Goal: Transaction & Acquisition: Purchase product/service

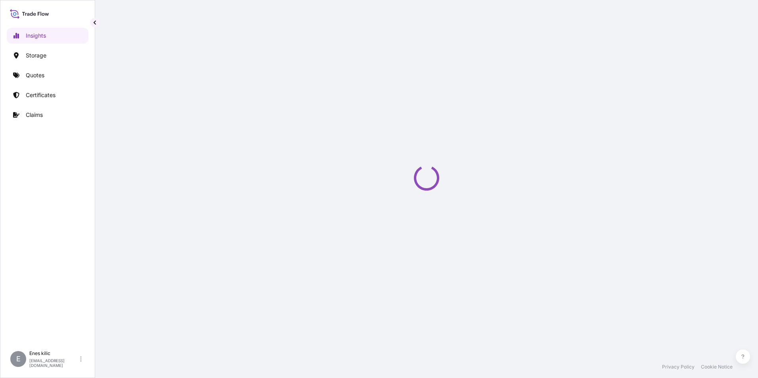
select select "2025"
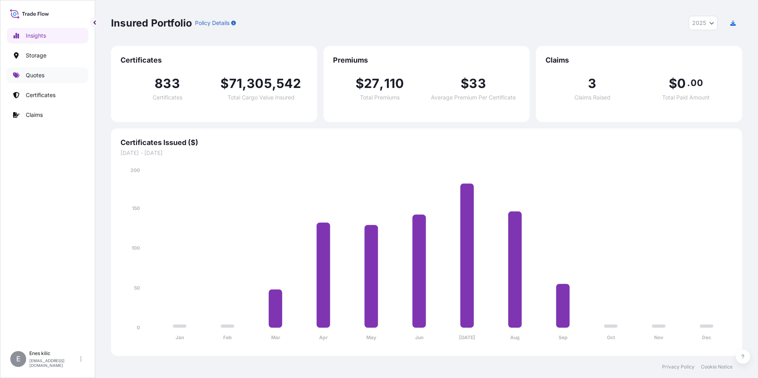
click at [54, 76] on link "Quotes" at bounding box center [48, 75] width 82 height 16
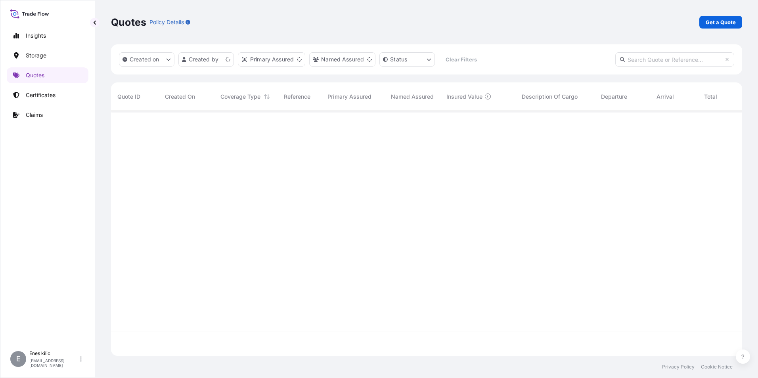
scroll to position [243, 625]
click at [723, 13] on div "Quotes Policy Details Get a Quote" at bounding box center [426, 22] width 631 height 44
click at [723, 22] on p "Get a Quote" at bounding box center [720, 22] width 30 height 8
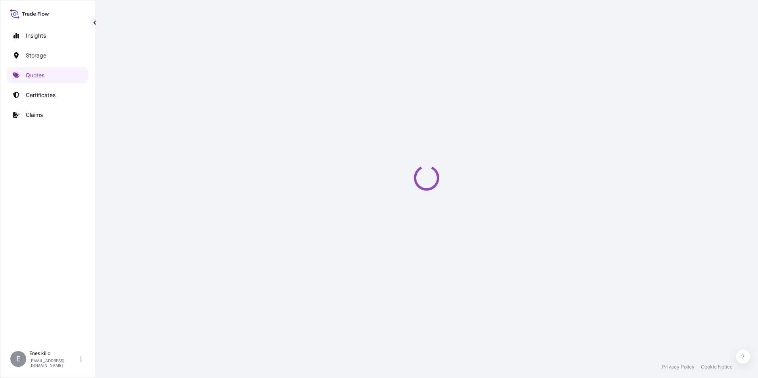
scroll to position [13, 0]
select select "Water"
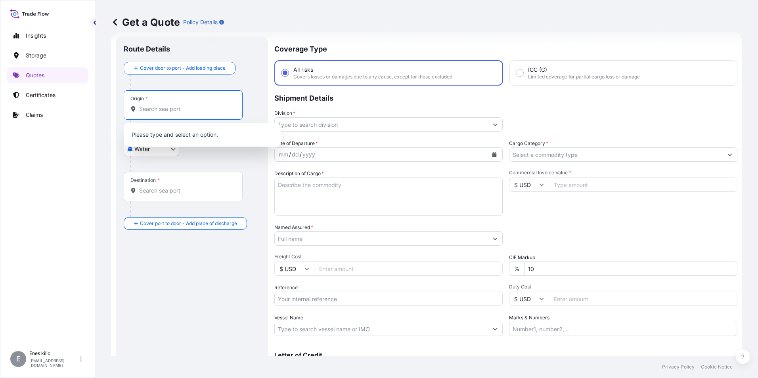
click at [161, 107] on input "Origin *" at bounding box center [186, 109] width 94 height 8
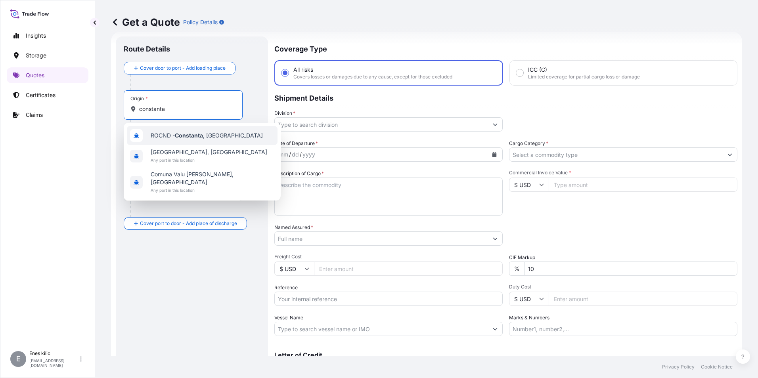
click at [226, 140] on div "ROCND - [GEOGRAPHIC_DATA] , [GEOGRAPHIC_DATA]" at bounding box center [202, 135] width 151 height 19
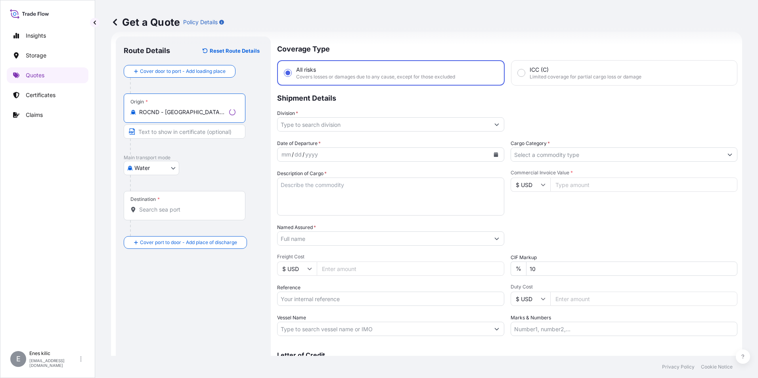
click at [197, 109] on input "ROCND - [GEOGRAPHIC_DATA], [GEOGRAPHIC_DATA]" at bounding box center [182, 112] width 87 height 8
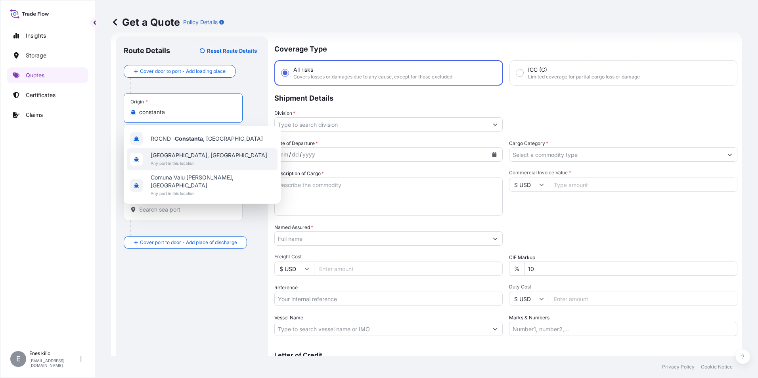
click at [183, 163] on span "Any port in this location" at bounding box center [209, 163] width 116 height 8
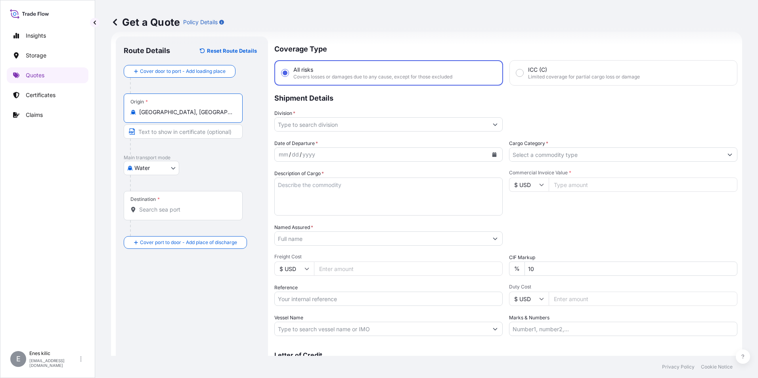
type input "[GEOGRAPHIC_DATA], [GEOGRAPHIC_DATA]"
click at [169, 214] on div "Destination *" at bounding box center [183, 205] width 119 height 29
click at [169, 214] on input "Destination *" at bounding box center [186, 210] width 94 height 8
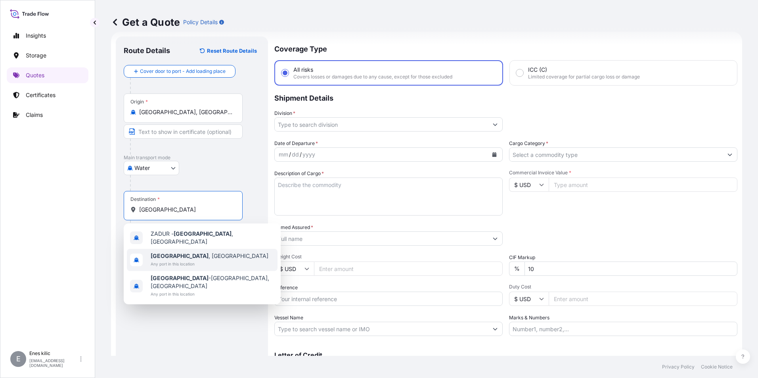
click at [199, 256] on span "[GEOGRAPHIC_DATA] , [GEOGRAPHIC_DATA]" at bounding box center [210, 256] width 118 height 8
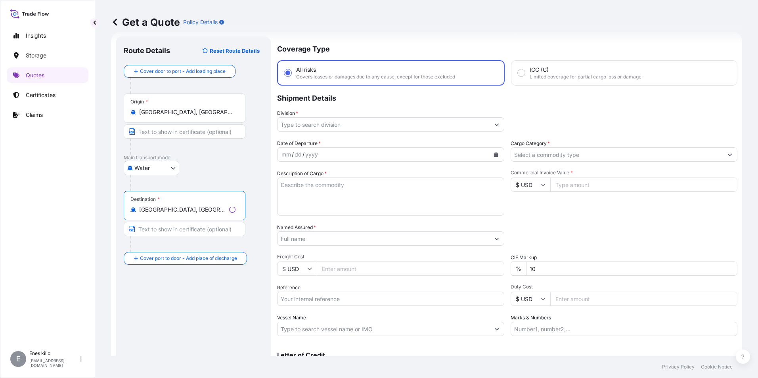
type input "[GEOGRAPHIC_DATA], [GEOGRAPHIC_DATA]"
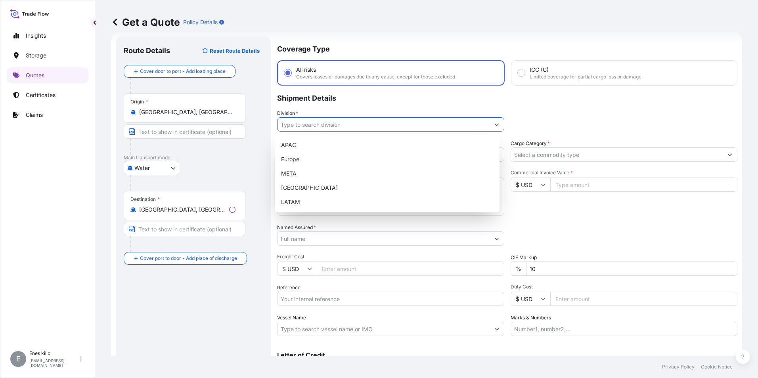
click at [318, 126] on input "Division *" at bounding box center [383, 124] width 212 height 14
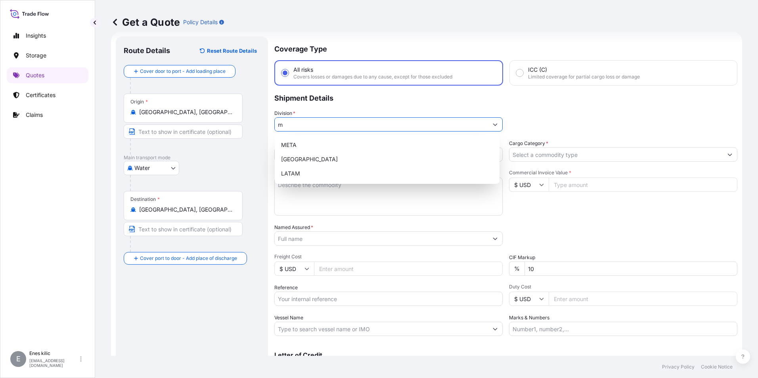
click at [323, 139] on div "META" at bounding box center [387, 145] width 218 height 14
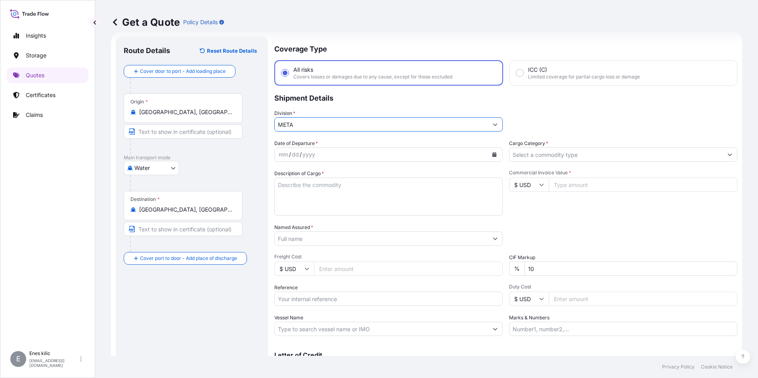
type input "META"
drag, startPoint x: 569, startPoint y: 167, endPoint x: 561, endPoint y: 153, distance: 16.1
click at [569, 167] on div "Date of Departure * mm / dd / yyyy Cargo Category * Description of Cargo * Comm…" at bounding box center [505, 237] width 463 height 197
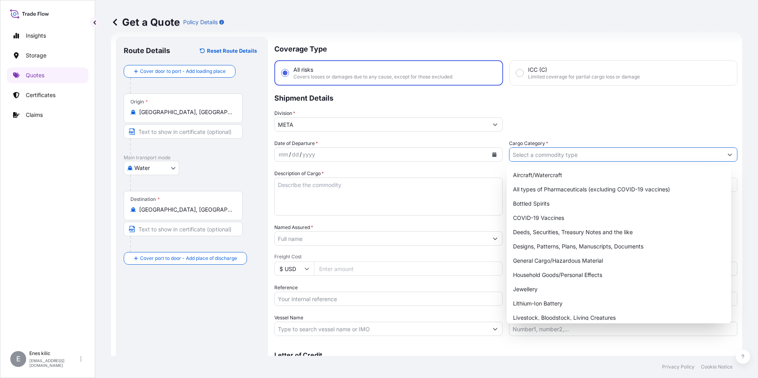
click at [561, 153] on input "Cargo Category *" at bounding box center [615, 154] width 213 height 14
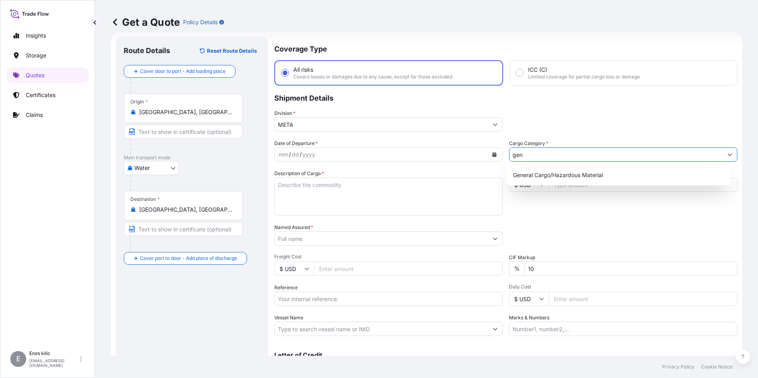
click at [565, 174] on div "General Cargo/Hazardous Material" at bounding box center [619, 175] width 218 height 14
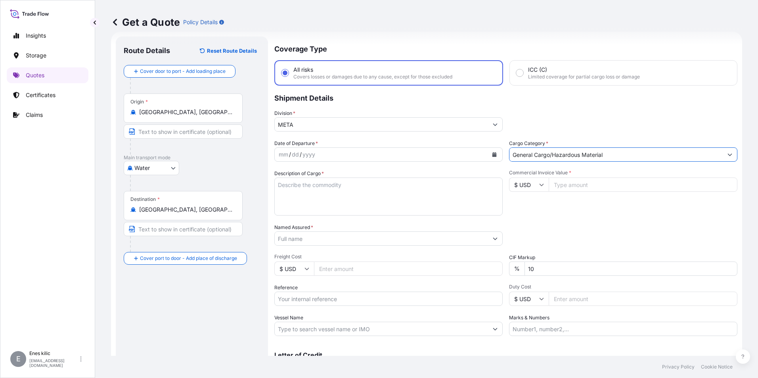
type input "General Cargo/Hazardous Material"
click at [493, 152] on button "Calendar" at bounding box center [494, 154] width 13 height 13
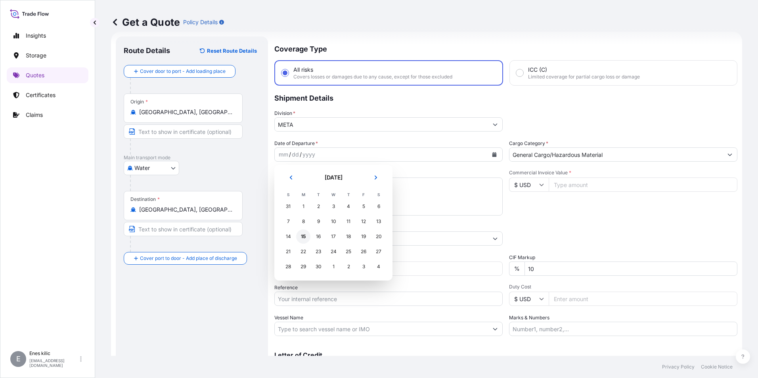
click at [301, 237] on div "15" at bounding box center [303, 236] width 14 height 14
click at [317, 204] on textarea "Description of Cargo *" at bounding box center [388, 197] width 228 height 38
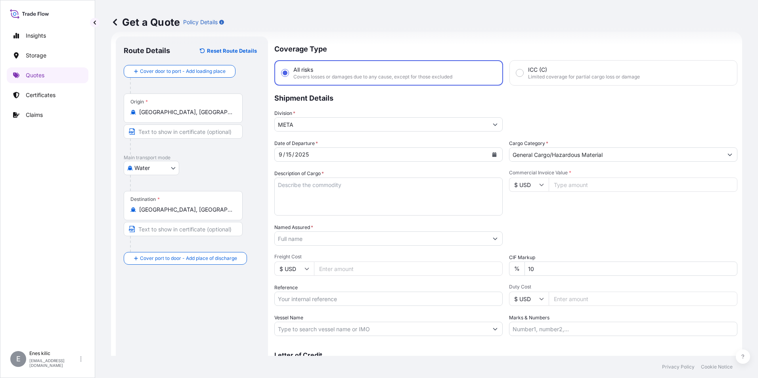
click at [335, 188] on textarea "Description of Cargo *" at bounding box center [388, 197] width 228 height 38
paste textarea "NATIVE MAIZE STARCH"
click at [322, 198] on textarea "NATIVE MAIZE STARCH" at bounding box center [388, 197] width 228 height 38
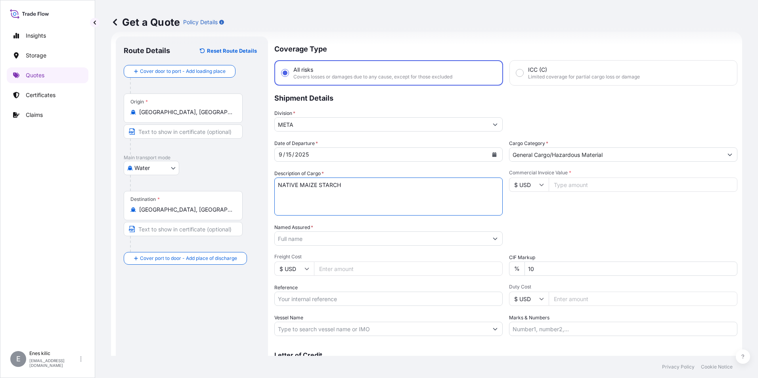
click at [355, 191] on textarea "NATIVE MAIZE STARCH" at bounding box center [388, 197] width 228 height 38
paste textarea "20 PACKAGES // GROSS: 28100 KGS"
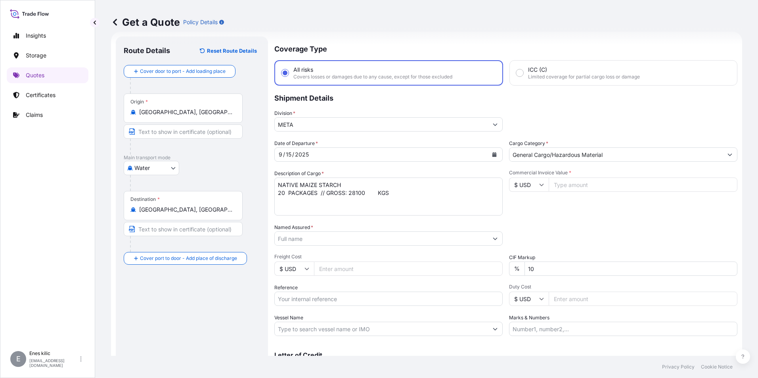
click at [345, 206] on textarea "NATIVE MAIZE STARCH 20 PACKAGES // GROSS: 28100 KGS" at bounding box center [388, 197] width 228 height 38
click at [400, 196] on textarea "NATIVE MAIZE STARCH 20 PACKAGES // GROSS: 28100 KGS" at bounding box center [388, 197] width 228 height 38
paste textarea "BL NO: MEDUR0042685"
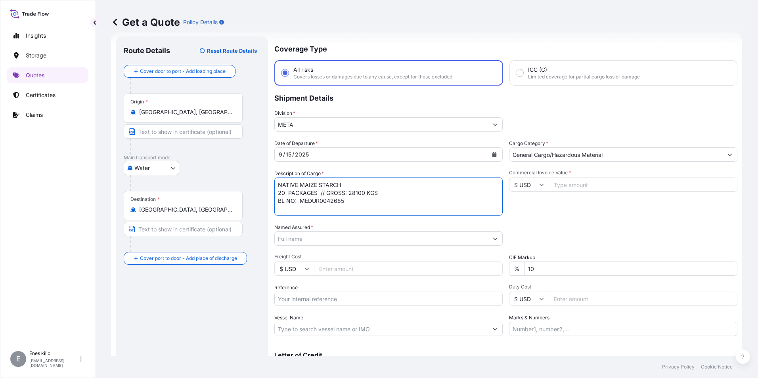
click at [324, 209] on textarea "NATIVE MAIZE STARCH 20 PACKAGES // GROSS: 28100 KGS BL NO: MEDUR0042685" at bounding box center [388, 197] width 228 height 38
paste textarea "TRHU5146717"
click at [343, 201] on textarea "NATIVE MAIZE STARCH 20 PACKAGES // GROSS: 28100 KGS BL NO: MEDUR0042685 TRHU514…" at bounding box center [388, 197] width 228 height 38
paste textarea "TRHU5146717"
type textarea "NATIVE MAIZE STARCH 20 PACKAGES // GROSS: 28100 KGS BL NO: MEDUR0042685 TRHU514…"
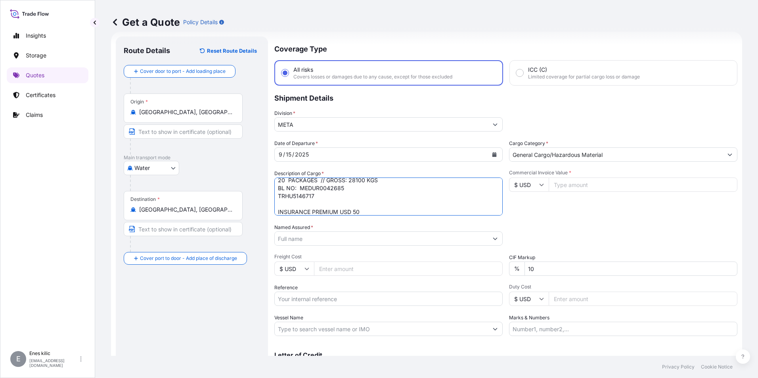
click at [573, 184] on input "Commercial Invoice Value *" at bounding box center [642, 185] width 189 height 14
type input "13750"
click at [586, 218] on div "Date of Departure * [DATE] Cargo Category * General Cargo/Hazardous Material De…" at bounding box center [505, 237] width 463 height 197
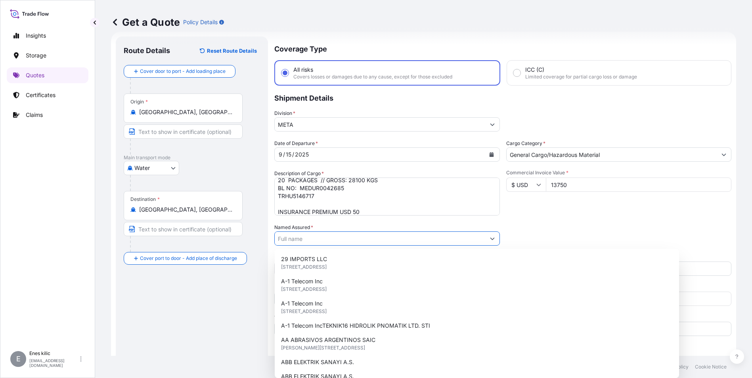
click at [408, 238] on input "Named Assured *" at bounding box center [380, 238] width 210 height 14
click at [324, 238] on input "Named Assured *" at bounding box center [381, 238] width 213 height 14
paste input "OMNIA EUROPE SA"
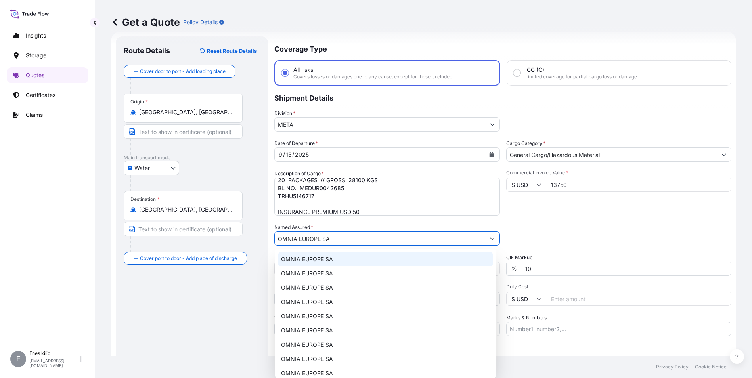
click at [340, 255] on div "OMNIA EUROPE SA" at bounding box center [385, 259] width 215 height 14
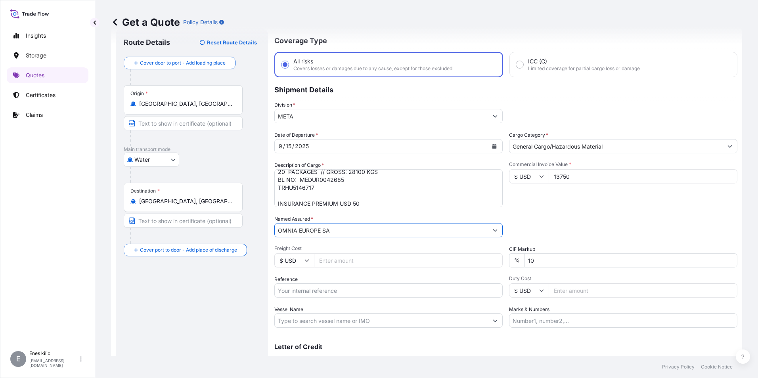
scroll to position [57, 0]
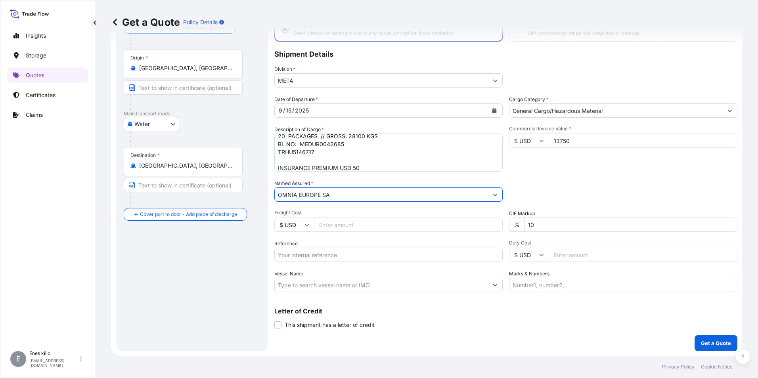
type input "OMNIA EUROPE SA"
drag, startPoint x: 327, startPoint y: 267, endPoint x: 324, endPoint y: 265, distance: 4.3
click at [327, 267] on div "Date of Departure * [DATE] Cargo Category * General Cargo/Hazardous Material De…" at bounding box center [505, 193] width 463 height 197
click at [309, 256] on input "Reference" at bounding box center [388, 255] width 228 height 14
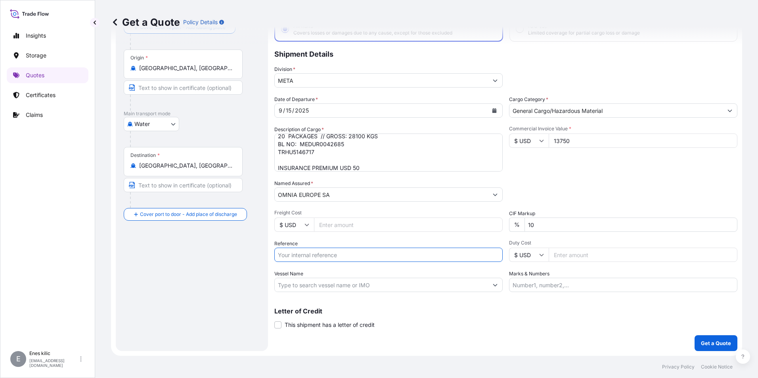
click at [323, 261] on input "Reference" at bounding box center [388, 255] width 228 height 14
paste input ""2101773420 ""
click at [433, 263] on div "Date of Departure * [DATE] Cargo Category * General Cargo/Hazardous Material De…" at bounding box center [505, 193] width 463 height 197
click at [317, 258] on input ""2101773420 "" at bounding box center [388, 255] width 228 height 14
click at [278, 254] on input ""2101773420" at bounding box center [388, 255] width 228 height 14
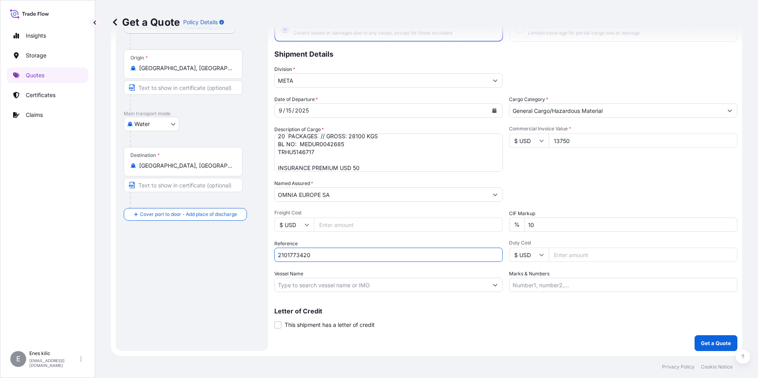
type input "2101773420"
click at [301, 288] on input "Vessel Name" at bounding box center [381, 285] width 213 height 14
paste input "MSC [PERSON_NAME]"
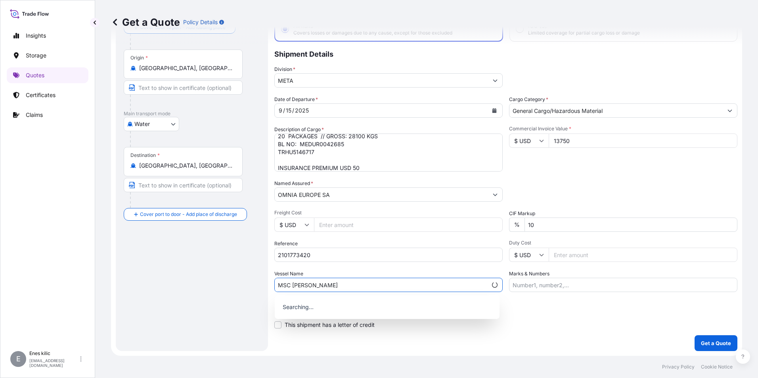
type input "MSC [PERSON_NAME]"
drag, startPoint x: 562, startPoint y: 283, endPoint x: 551, endPoint y: 284, distance: 11.2
click at [562, 283] on input "Marks & Numbers" at bounding box center [623, 285] width 228 height 14
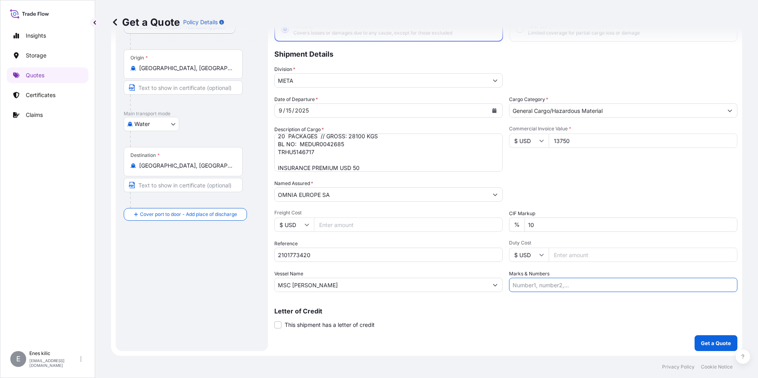
click at [553, 282] on input "Marks & Numbers" at bounding box center [623, 285] width 228 height 14
paste input "AO535A"
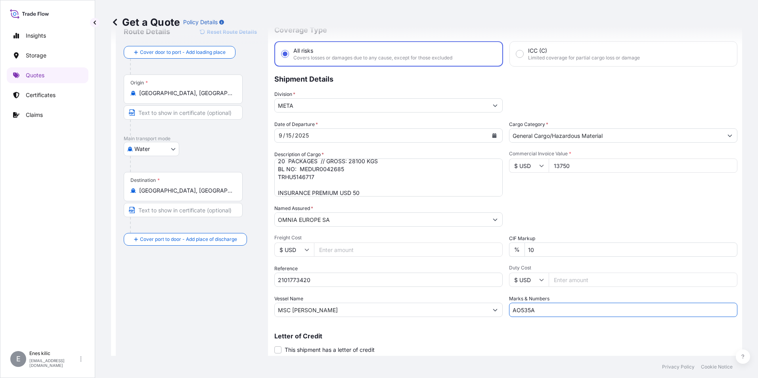
scroll to position [0, 0]
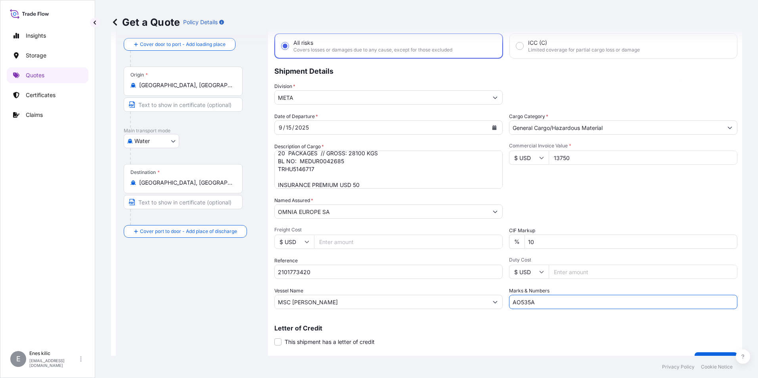
type input "AO535A"
click at [565, 187] on div "Commercial Invoice Value * $ USD 13750" at bounding box center [623, 166] width 228 height 46
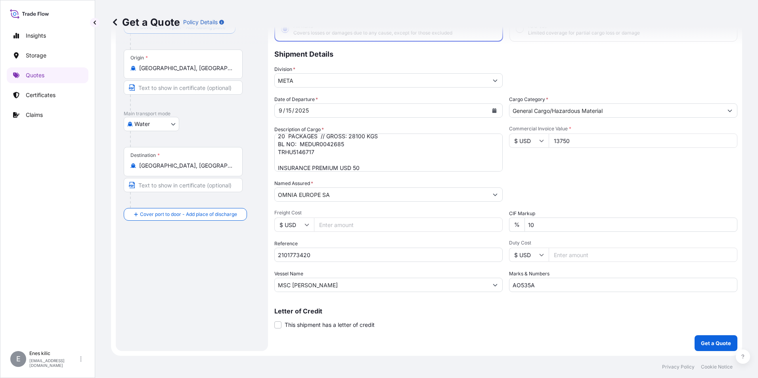
click at [726, 336] on button "Get a Quote" at bounding box center [715, 343] width 43 height 16
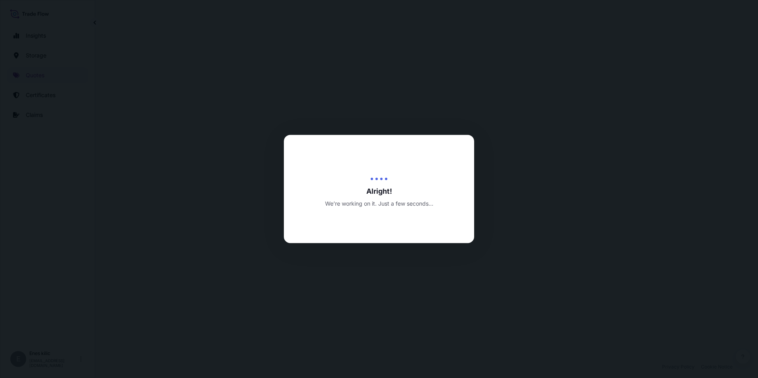
select select "Water"
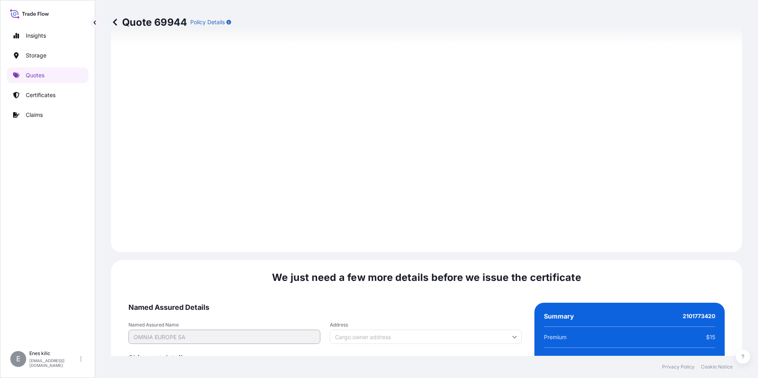
scroll to position [1116, 0]
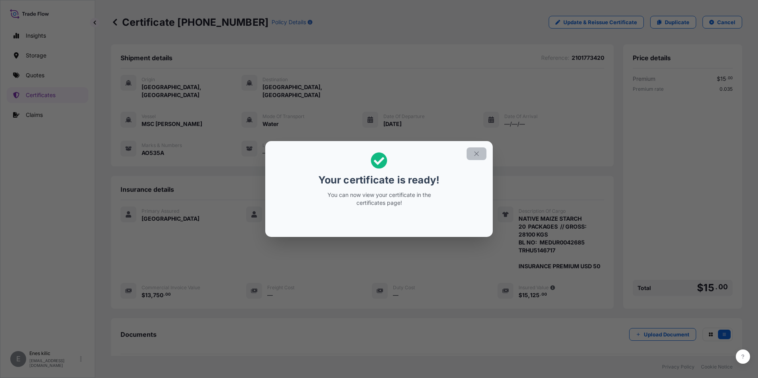
click at [478, 152] on icon "button" at bounding box center [476, 153] width 7 height 7
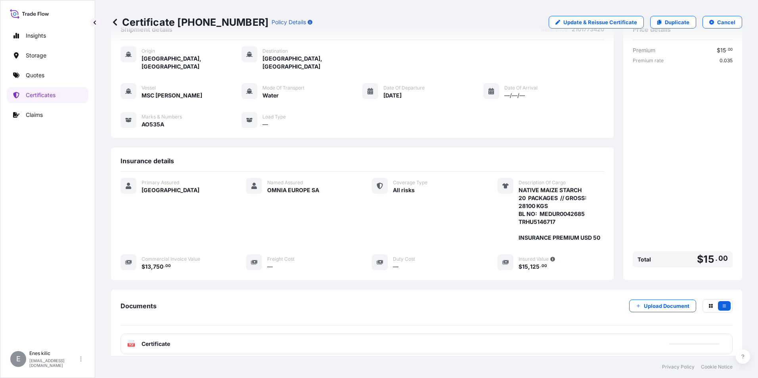
scroll to position [78, 0]
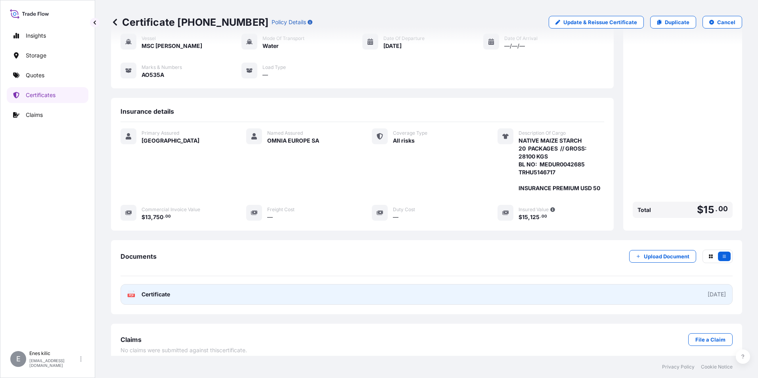
click at [162, 290] on span "Certificate" at bounding box center [155, 294] width 29 height 8
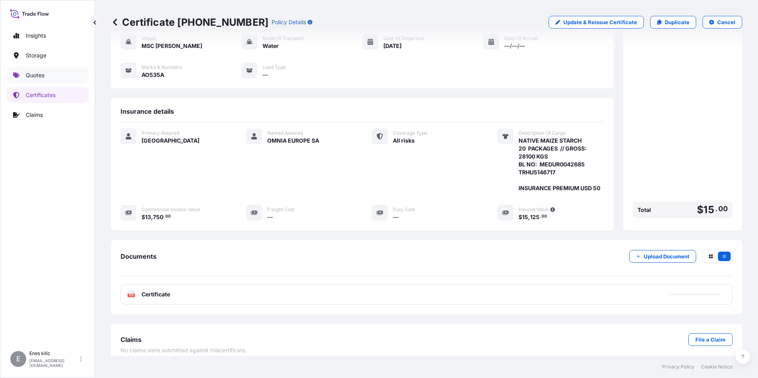
click at [46, 80] on link "Quotes" at bounding box center [48, 75] width 82 height 16
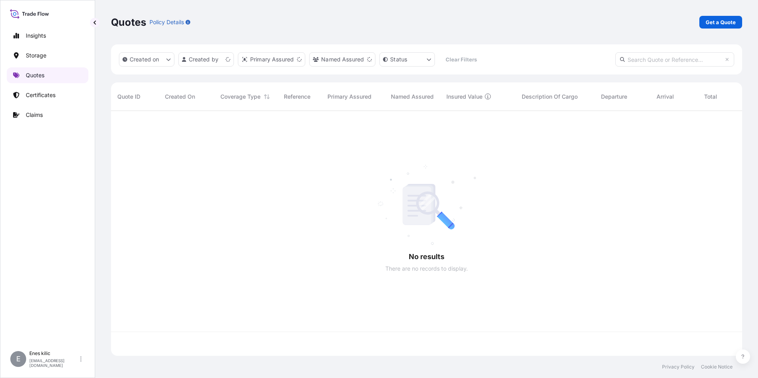
scroll to position [243, 625]
click at [727, 17] on link "Get a Quote" at bounding box center [720, 22] width 43 height 13
select select "Water"
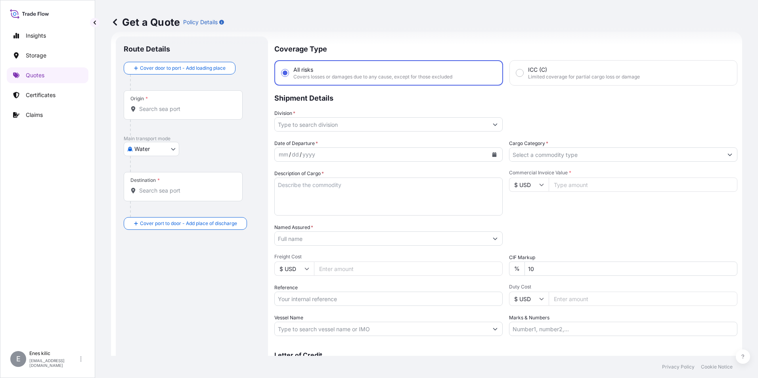
click at [162, 106] on input "Origin *" at bounding box center [186, 109] width 94 height 8
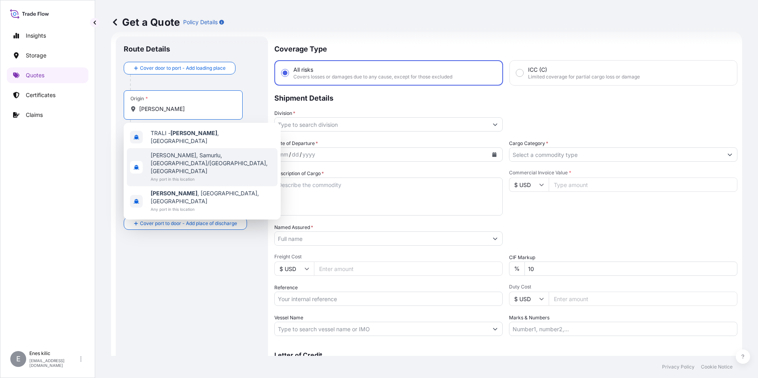
click at [196, 151] on span "[PERSON_NAME], Samurlu, [GEOGRAPHIC_DATA]/[GEOGRAPHIC_DATA], [GEOGRAPHIC_DATA]" at bounding box center [213, 163] width 124 height 24
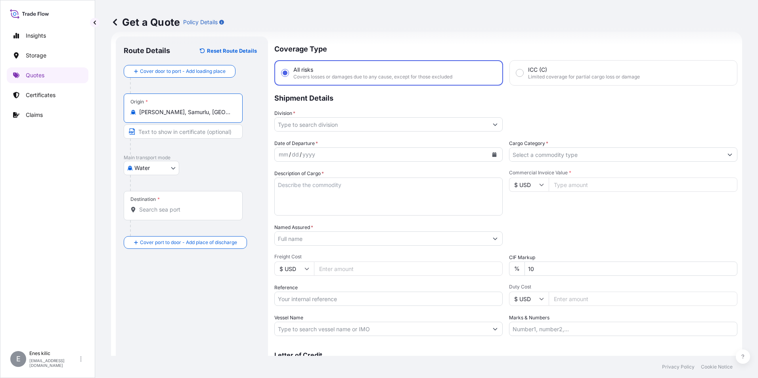
type input "[PERSON_NAME], Samurlu, [GEOGRAPHIC_DATA]/[GEOGRAPHIC_DATA], [GEOGRAPHIC_DATA]"
click at [188, 201] on div "Destination *" at bounding box center [183, 205] width 119 height 29
click at [188, 206] on input "Destination *" at bounding box center [186, 210] width 94 height 8
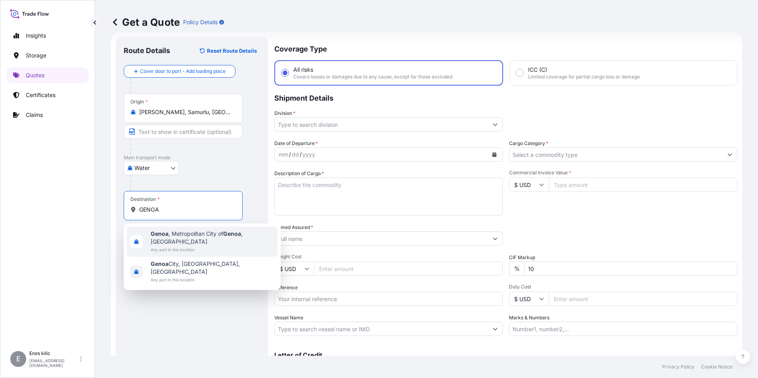
click at [183, 246] on span "Any port in this location" at bounding box center [213, 250] width 124 height 8
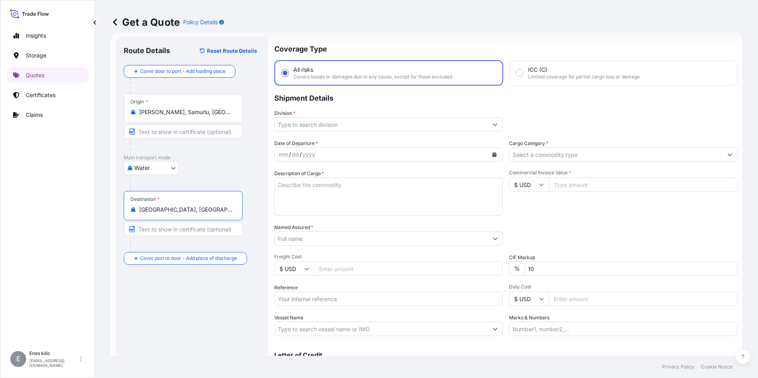
type input "[GEOGRAPHIC_DATA], [GEOGRAPHIC_DATA] of [GEOGRAPHIC_DATA], [GEOGRAPHIC_DATA]"
click at [332, 131] on input "Division *" at bounding box center [381, 124] width 213 height 14
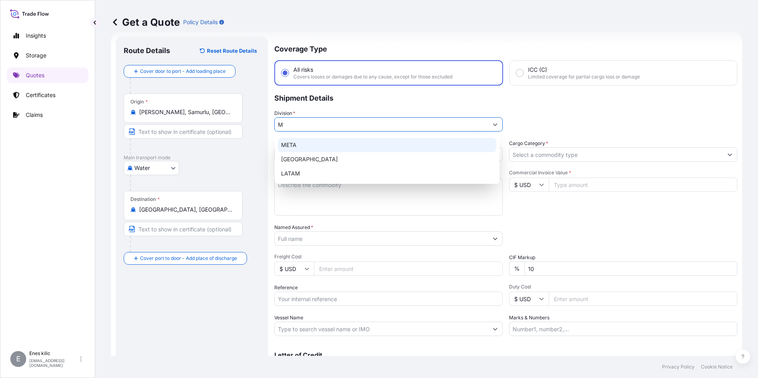
click at [334, 146] on div "META" at bounding box center [387, 145] width 218 height 14
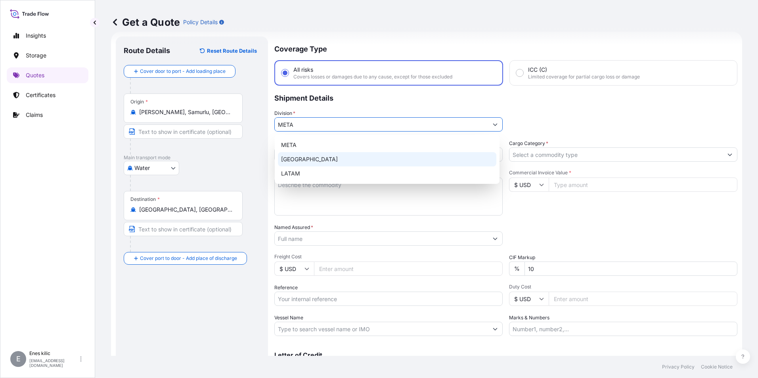
type input "META"
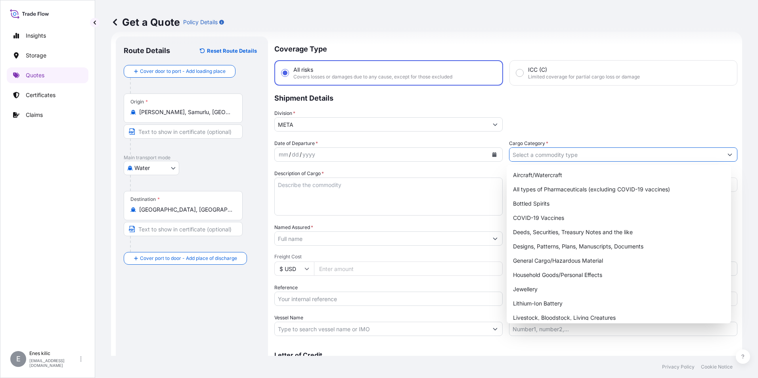
click at [548, 154] on input "Cargo Category *" at bounding box center [615, 154] width 213 height 14
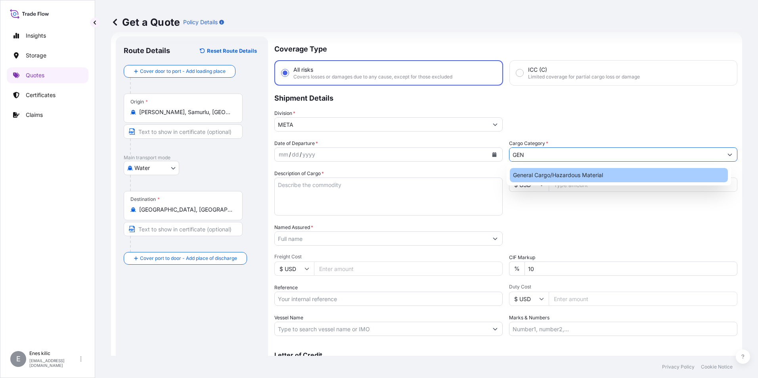
click at [557, 172] on div "General Cargo/Hazardous Material" at bounding box center [619, 175] width 218 height 14
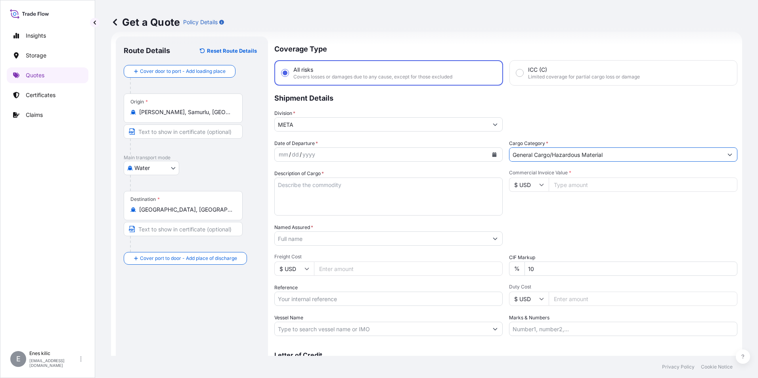
type input "General Cargo/Hazardous Material"
click at [412, 150] on div "mm / dd / yyyy" at bounding box center [381, 154] width 213 height 14
click at [479, 155] on div "mm / dd / yyyy" at bounding box center [381, 154] width 213 height 14
click at [492, 154] on icon "Calendar" at bounding box center [494, 154] width 5 height 5
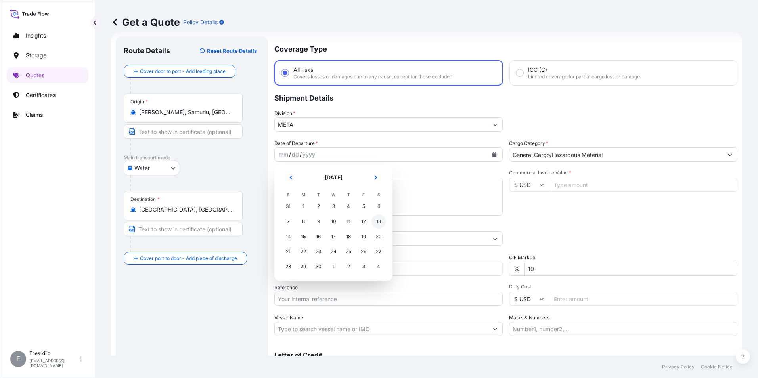
click at [366, 222] on div "12" at bounding box center [363, 221] width 14 height 14
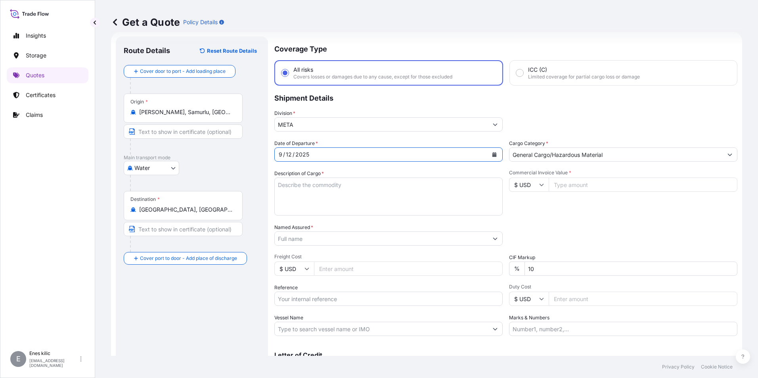
click at [316, 197] on textarea "Description of Cargo *" at bounding box center [388, 197] width 228 height 38
click at [316, 181] on textarea "Description of Cargo *" at bounding box center [388, 197] width 228 height 38
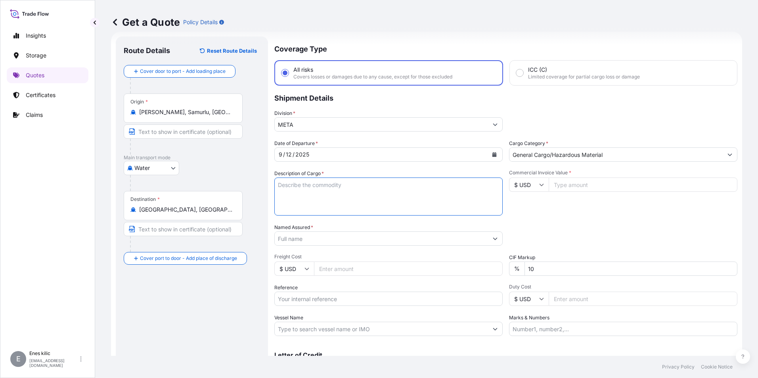
paste textarea "TRKU4448550-TRKU4428701-TRKU4454552"
click at [296, 198] on textarea "TRKU4448550-TRKU4428701-TRKU4454552" at bounding box center [388, 197] width 228 height 38
click at [407, 181] on textarea "TRKU4448550-TRKU4428701-TRKU4454552" at bounding box center [388, 197] width 228 height 38
paste textarea ""CALCIUM BENTONITE GRANULE HS CODE: 250810000011""
click at [318, 198] on textarea ""CALCIUM BENTONITE GRANULE HS CODE: 250810000011"" at bounding box center [388, 197] width 228 height 38
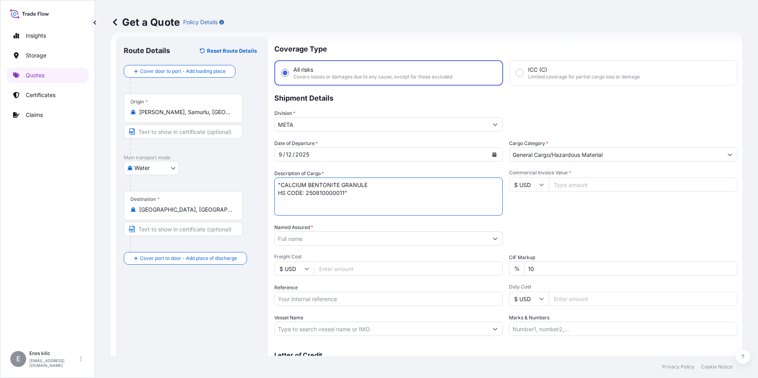
paste textarea "total 66 BIG BAGS GW 68.480,00 KGS"
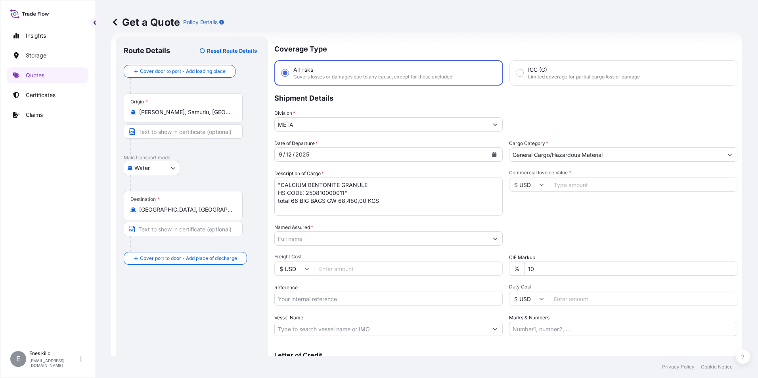
click at [360, 206] on textarea ""CALCIUM BENTONITE GRANULE HS CODE: 250810000011" total 66 BIG BAGS GW 68.480,0…" at bounding box center [388, 197] width 228 height 38
paste textarea "TRKU4448550-TRKU4428701-TRKU4454552"
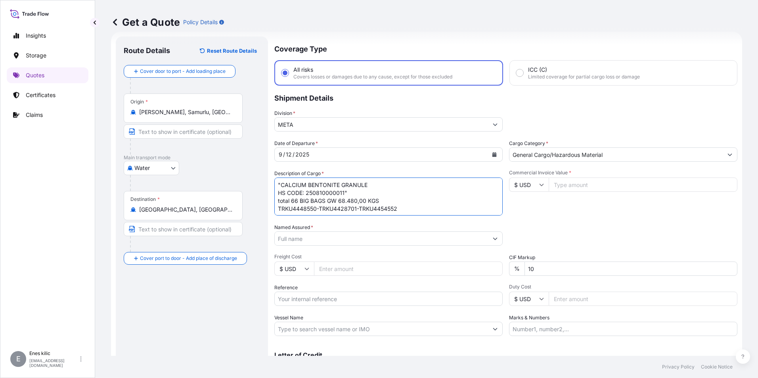
scroll to position [5, 0]
type textarea ""CALCIUM BENTONITE GRANULE HS CODE: 250810000011" total 66 BIG BAGS GW 68.480,0…"
click at [606, 269] on input "10" at bounding box center [630, 269] width 213 height 14
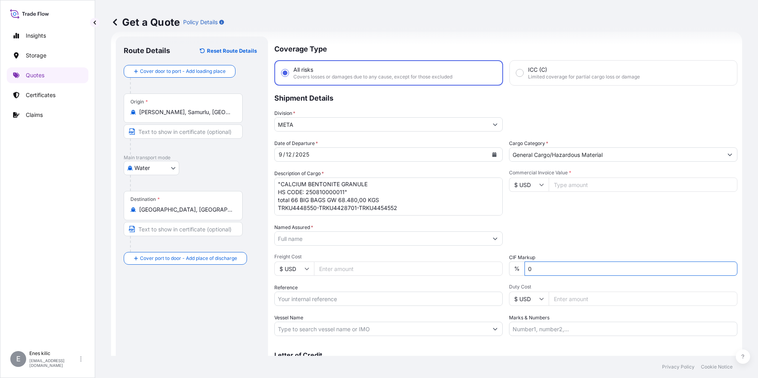
type input "0"
click at [595, 238] on div "Packing Category Type to search a container mode Please select a primary mode o…" at bounding box center [623, 234] width 228 height 22
click at [593, 196] on div "Commercial Invoice Value * $ USD" at bounding box center [623, 193] width 228 height 46
click at [584, 181] on input "Commercial Invoice Value *" at bounding box center [642, 185] width 189 height 14
click at [531, 187] on input "$ USD" at bounding box center [529, 185] width 40 height 14
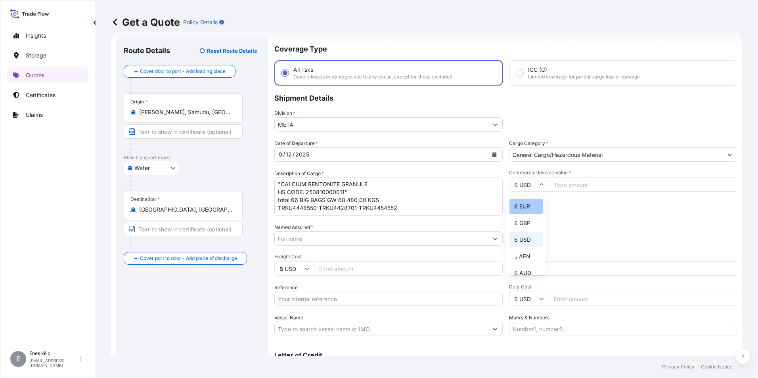
click at [526, 204] on div "€ EUR" at bounding box center [525, 206] width 33 height 15
type input "€ EUR"
click at [575, 189] on input "Commercial Invoice Value *" at bounding box center [642, 185] width 189 height 14
type input "24354"
click at [558, 205] on div "Commercial Invoice Value * € EUR 24354" at bounding box center [623, 193] width 228 height 46
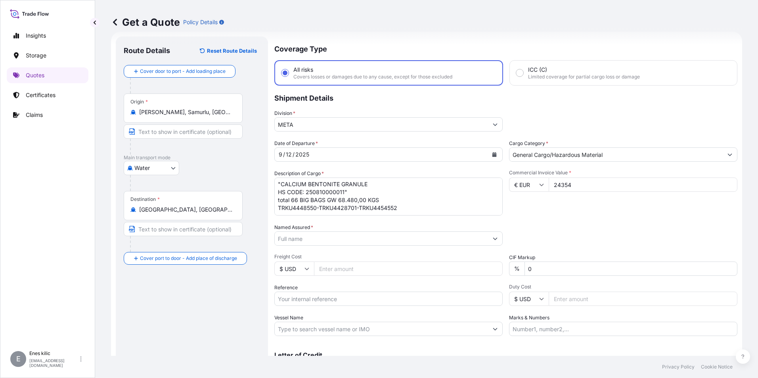
click at [362, 243] on input "Named Assured *" at bounding box center [381, 238] width 213 height 14
click at [316, 230] on div "Named Assured *" at bounding box center [388, 234] width 228 height 22
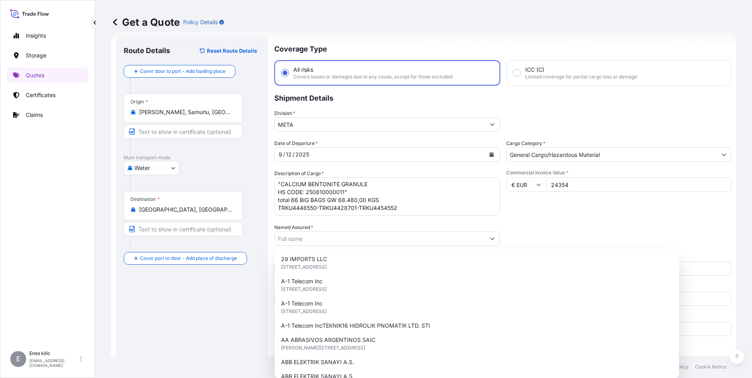
click at [315, 243] on input "Named Assured *" at bounding box center [380, 238] width 210 height 14
paste input "HCC [PERSON_NAME] MAKİNA ARITMA EN.NAK.SAN.TİC.LTD.ŞTİ."
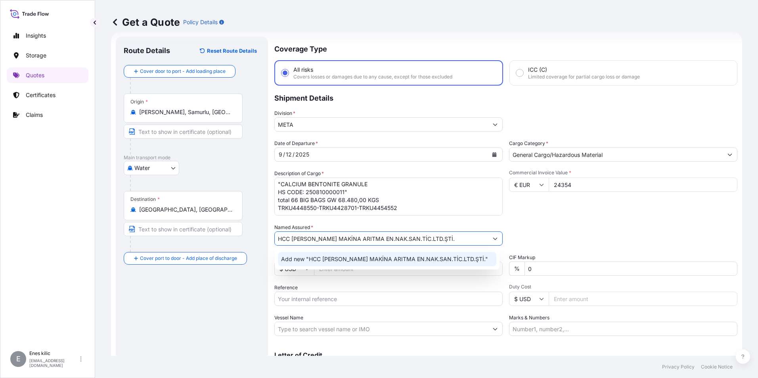
click at [321, 259] on span "Add new "HCC [PERSON_NAME] MAKİNA ARITMA EN.NAK.SAN.TİC.LTD.ŞTİ."" at bounding box center [384, 259] width 207 height 8
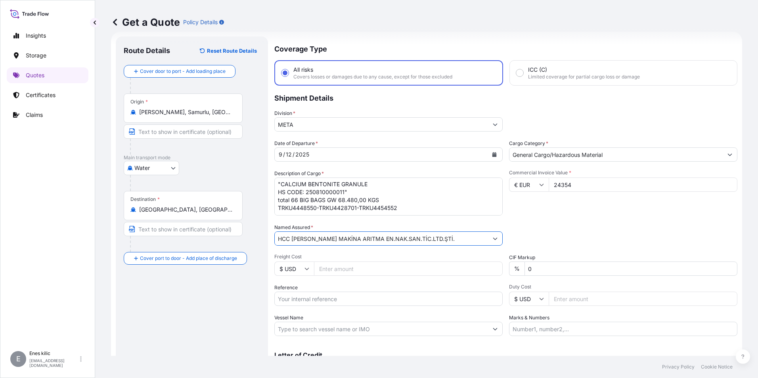
type input "HCC [PERSON_NAME] MAKİNA ARITMA EN.NAK.SAN.TİC.LTD.ŞTİ."
click at [411, 210] on textarea ""CALCIUM BENTONITE GRANULE HS CODE: 250810000011" total 66 BIG BAGS GW 68.480,0…" at bounding box center [388, 197] width 228 height 38
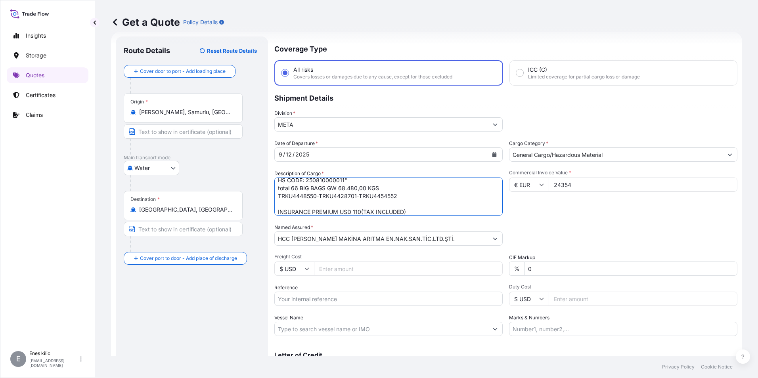
type textarea ""CALCIUM BENTONITE GRANULE HS CODE: 250810000011" total 66 BIG BAGS GW 68.480,0…"
click at [564, 227] on div "Packing Category Type to search a container mode Please select a primary mode o…" at bounding box center [623, 234] width 228 height 22
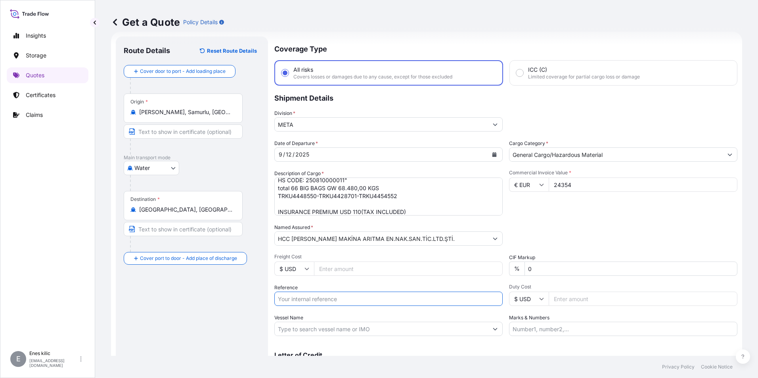
click at [337, 300] on input "Reference" at bounding box center [388, 299] width 228 height 14
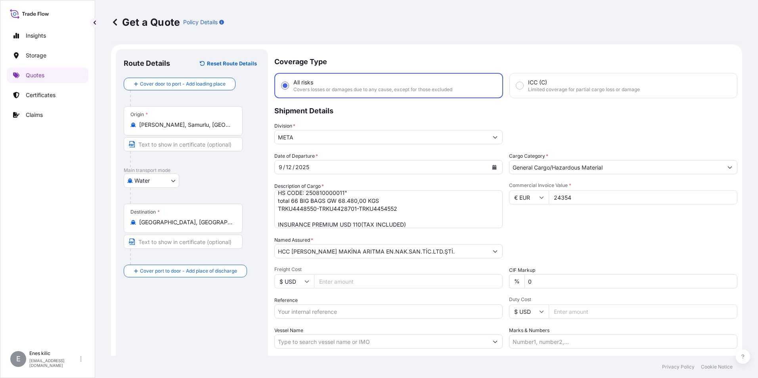
click at [619, 232] on div "Date of Departure * [DATE] Cargo Category * General Cargo/Hazardous Material De…" at bounding box center [505, 250] width 463 height 197
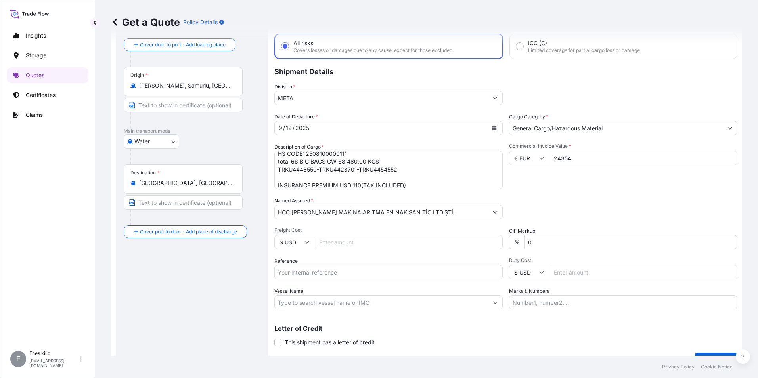
scroll to position [40, 0]
click at [328, 307] on input "Vessel Name" at bounding box center [381, 302] width 213 height 14
click at [326, 298] on input "Vessel Name" at bounding box center [381, 302] width 213 height 14
paste input "[PERSON_NAME]"
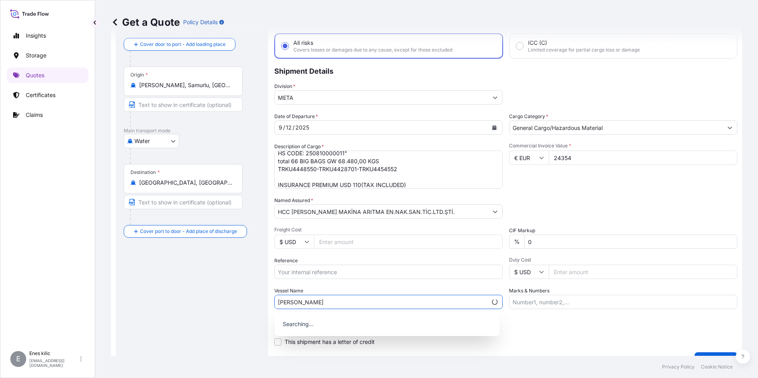
type input "[PERSON_NAME]"
drag, startPoint x: 608, startPoint y: 328, endPoint x: 569, endPoint y: 289, distance: 54.4
click at [578, 296] on div "Coverage Type All risks Covers losses or damages due to any cause, except for t…" at bounding box center [505, 189] width 463 height 359
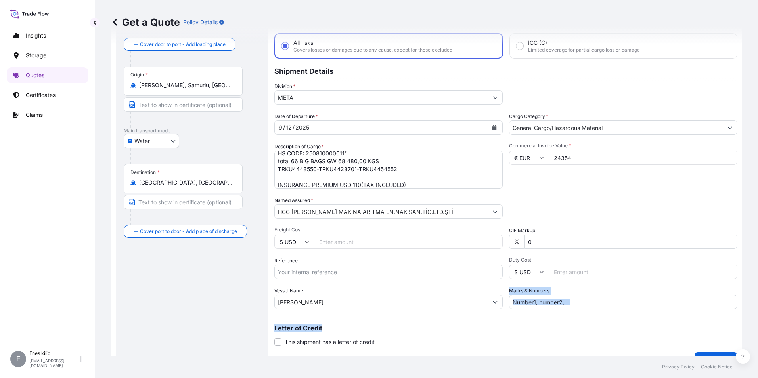
click at [567, 288] on div "Marks & Numbers" at bounding box center [623, 298] width 228 height 22
drag, startPoint x: 569, startPoint y: 301, endPoint x: 559, endPoint y: 301, distance: 9.1
click at [569, 301] on input "Marks & Numbers" at bounding box center [623, 302] width 228 height 14
click at [561, 304] on input "Marks & Numbers" at bounding box center [623, 302] width 228 height 14
paste input "ITE530W25"
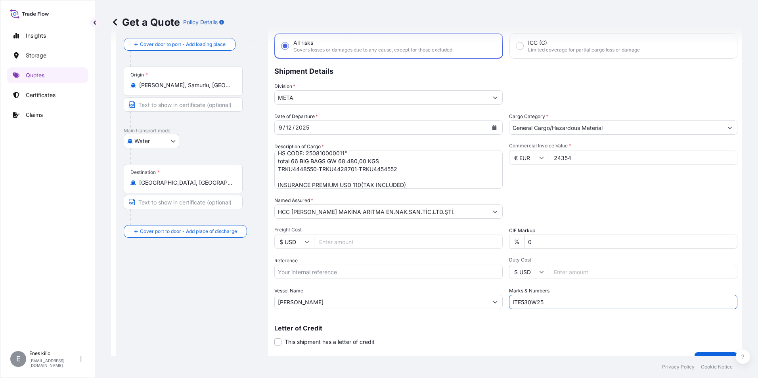
type input "ITE530W25"
click at [533, 338] on div "Letter of Credit This shipment has a letter of credit Letter of credit * Letter…" at bounding box center [505, 335] width 463 height 21
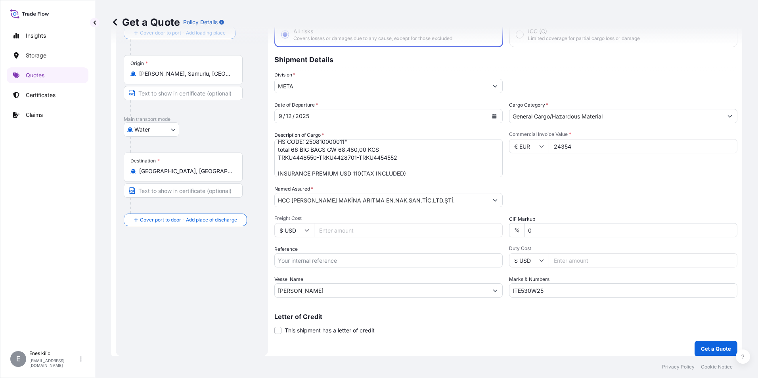
scroll to position [57, 0]
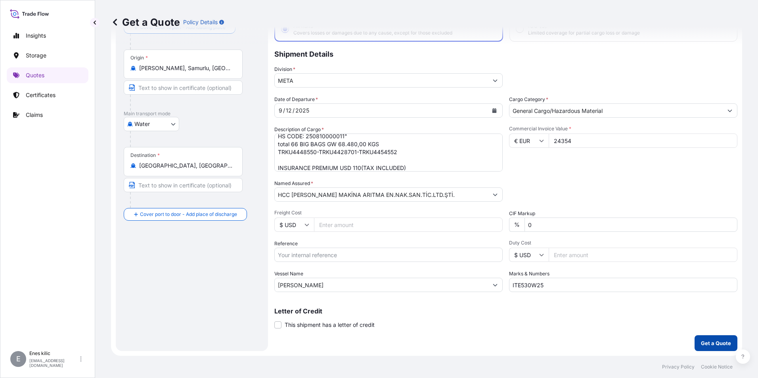
click at [712, 337] on button "Get a Quote" at bounding box center [715, 343] width 43 height 16
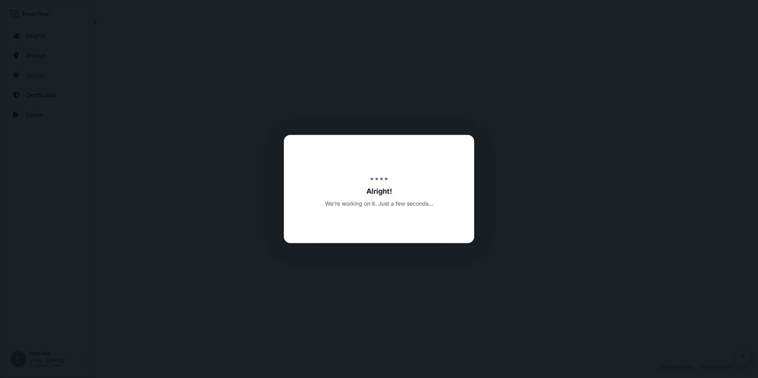
select select "Water"
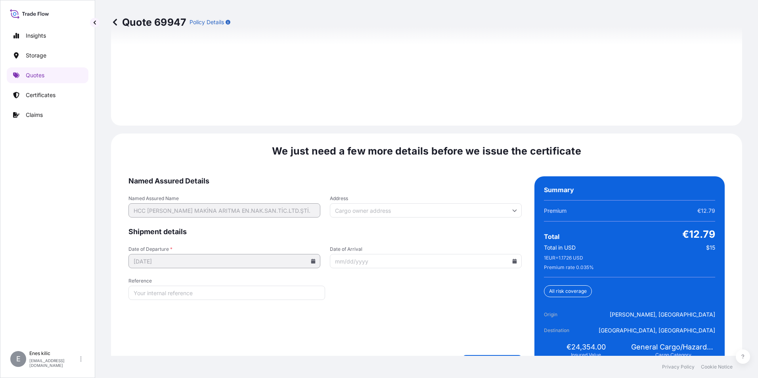
scroll to position [1157, 0]
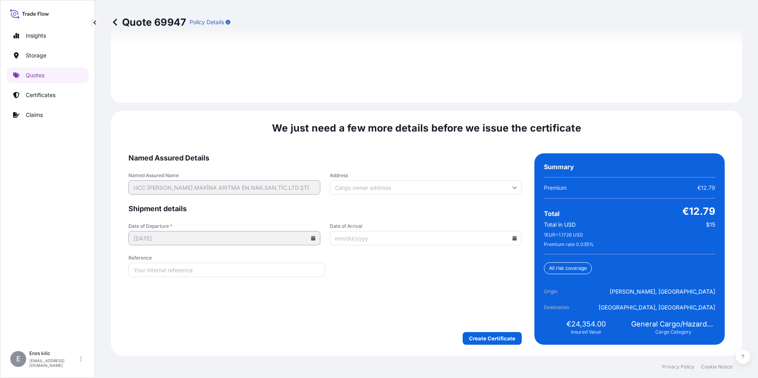
drag, startPoint x: 480, startPoint y: 325, endPoint x: 481, endPoint y: 332, distance: 8.1
click at [480, 328] on form "Named Assured Details Named Assured Name HCC [PERSON_NAME] MAKİNA ARITMA EN.NAK…" at bounding box center [324, 248] width 393 height 191
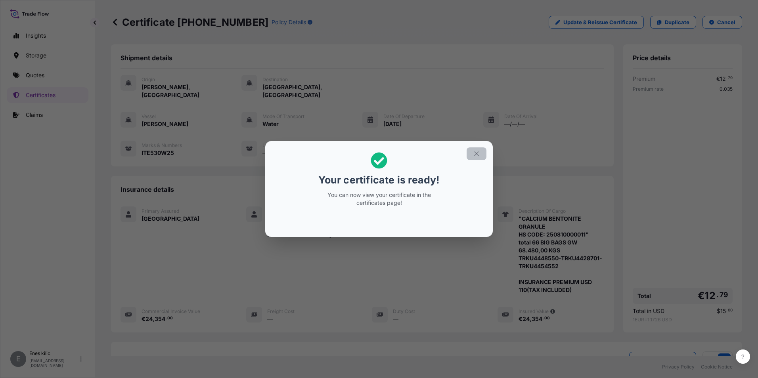
click at [480, 156] on button "button" at bounding box center [476, 153] width 20 height 13
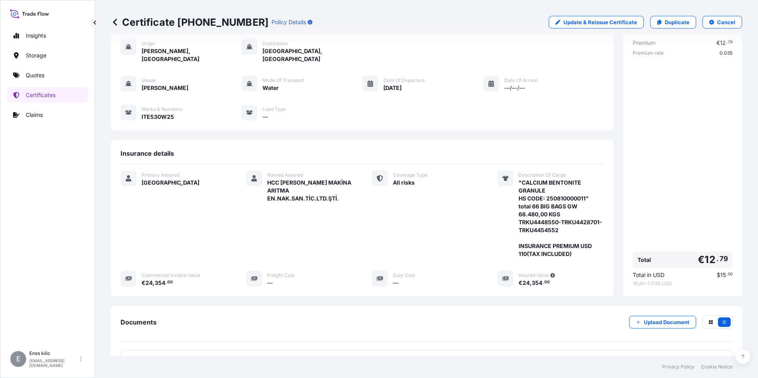
scroll to position [102, 0]
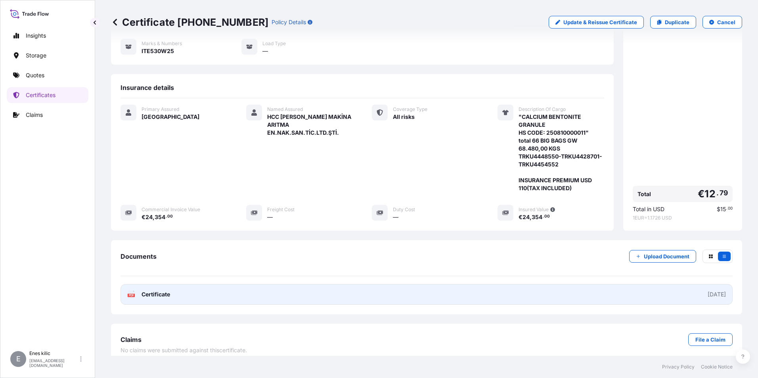
click at [180, 285] on link "PDF Certificate [DATE]" at bounding box center [426, 294] width 612 height 21
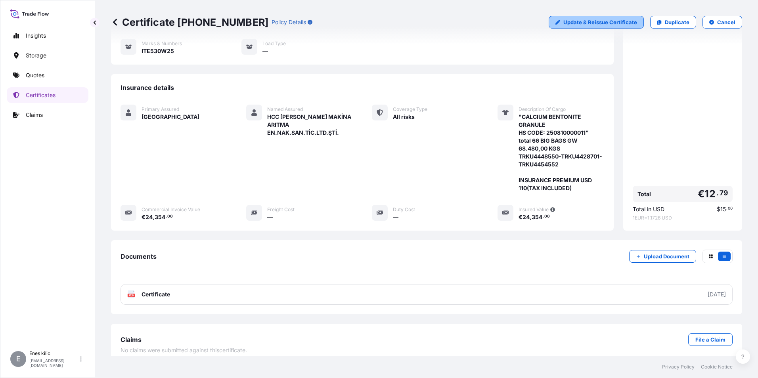
click at [611, 21] on p "Update & Reissue Certificate" at bounding box center [600, 22] width 74 height 8
select select "Water"
select select "31600"
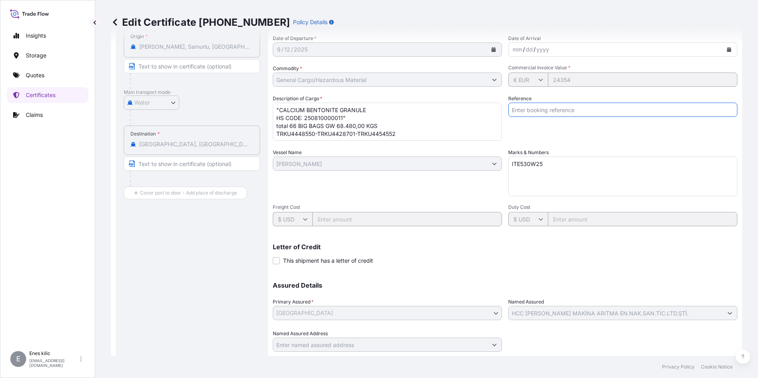
click at [557, 106] on input "Reference" at bounding box center [622, 110] width 229 height 14
paste input "2201778237"
type input "2201778237"
click at [561, 128] on div "Reference 2201778237" at bounding box center [622, 118] width 229 height 46
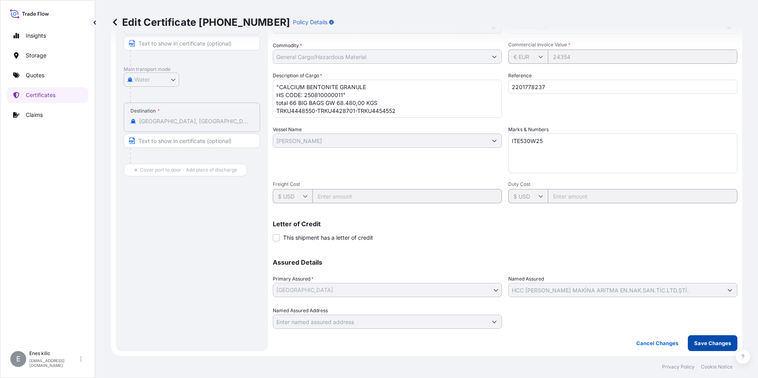
click at [709, 332] on div "Shipment Details Division * META Issue date * [DATE] Date of Departure * [DATE]…" at bounding box center [505, 151] width 464 height 400
click at [710, 340] on p "Save Changes" at bounding box center [712, 343] width 37 height 8
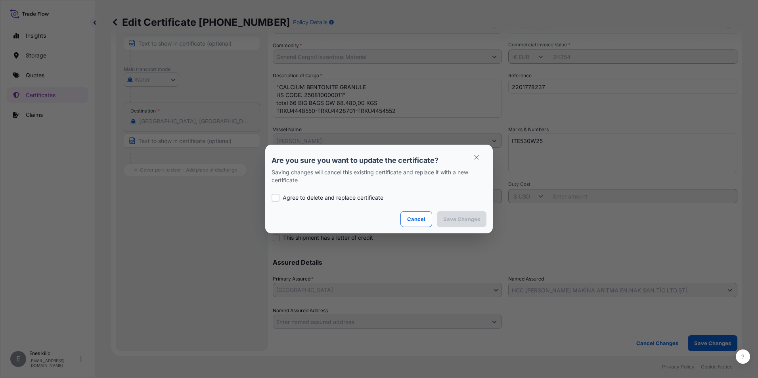
click at [376, 202] on div "Agree to delete and replace certificate" at bounding box center [378, 197] width 215 height 27
click at [358, 193] on div "Agree to delete and replace certificate" at bounding box center [378, 197] width 215 height 27
click at [358, 196] on p "Agree to delete and replace certificate" at bounding box center [333, 198] width 101 height 8
checkbox input "true"
click at [475, 216] on p "Save Changes" at bounding box center [461, 219] width 37 height 8
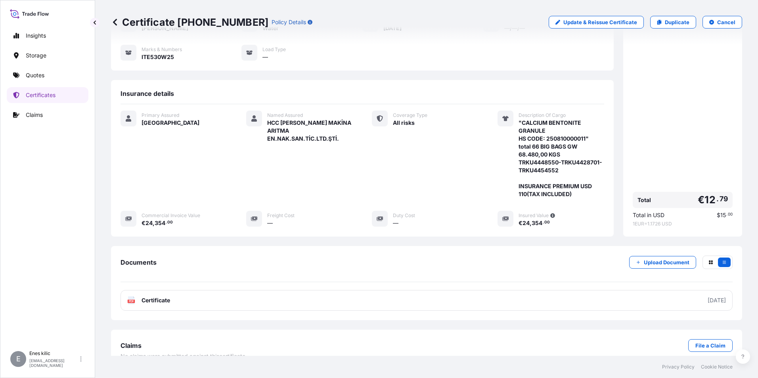
scroll to position [102, 0]
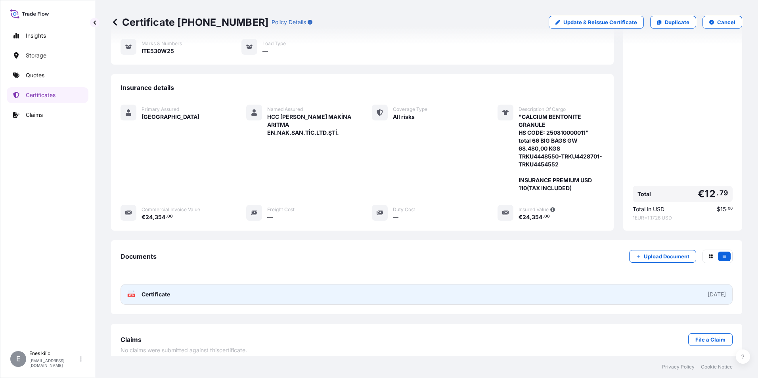
click at [175, 292] on link "PDF Certificate [DATE]" at bounding box center [426, 294] width 612 height 21
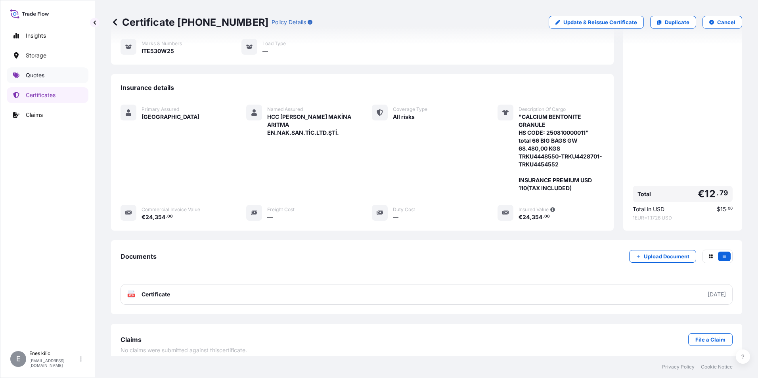
click at [40, 70] on link "Quotes" at bounding box center [48, 75] width 82 height 16
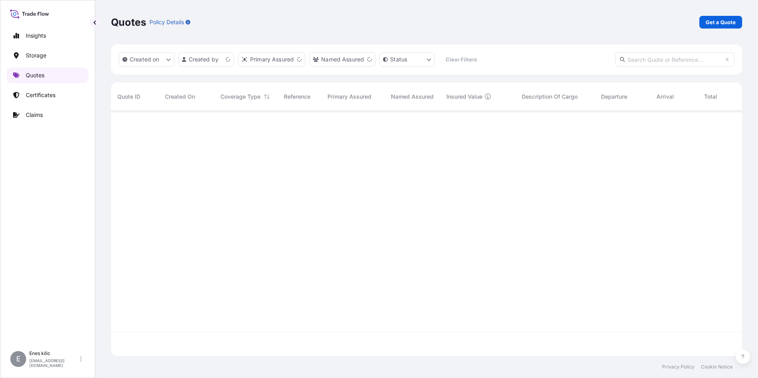
scroll to position [243, 625]
click at [730, 18] on p "Get a Quote" at bounding box center [720, 22] width 30 height 8
select select "Water"
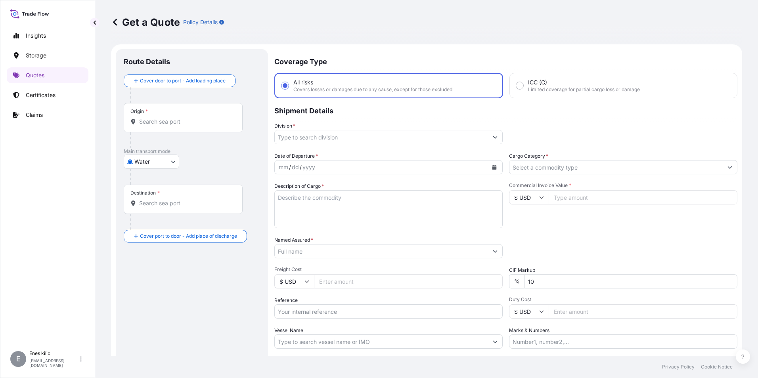
scroll to position [13, 0]
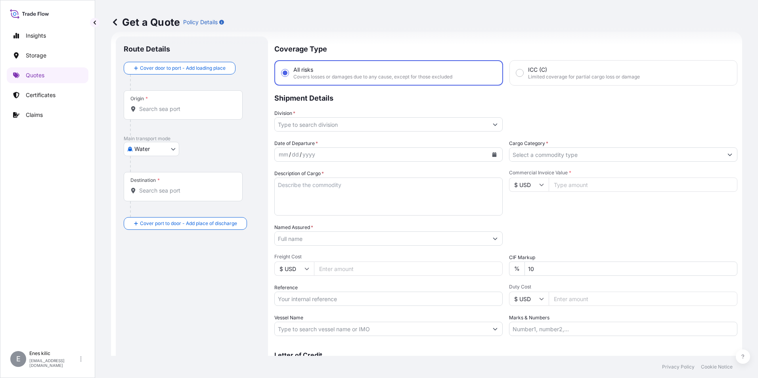
click at [160, 143] on body "Insights Storage Quotes Certificates Claims E [PERSON_NAME] [PERSON_NAME][EMAIL…" at bounding box center [379, 189] width 758 height 378
click at [156, 182] on div "Water" at bounding box center [151, 184] width 49 height 14
click at [175, 113] on input "Origin *" at bounding box center [186, 112] width 94 height 8
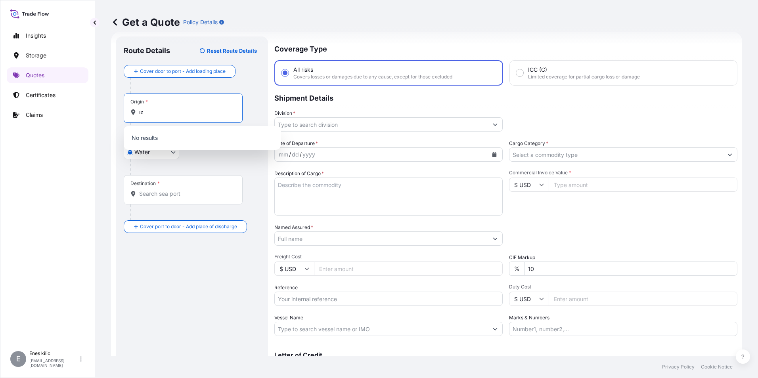
type input "ı"
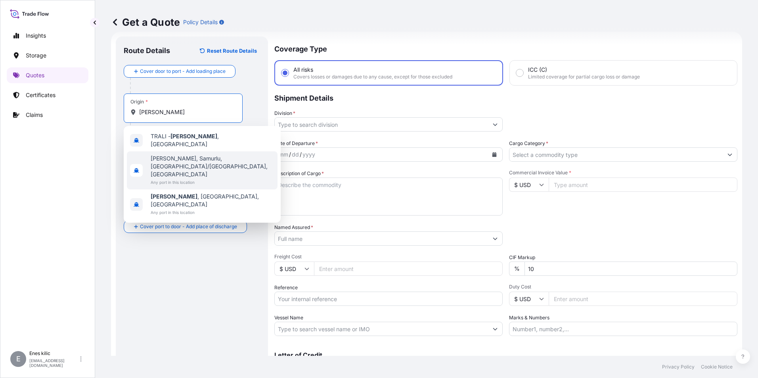
click at [191, 159] on span "[PERSON_NAME], Samurlu, [GEOGRAPHIC_DATA]/[GEOGRAPHIC_DATA], [GEOGRAPHIC_DATA]" at bounding box center [213, 167] width 124 height 24
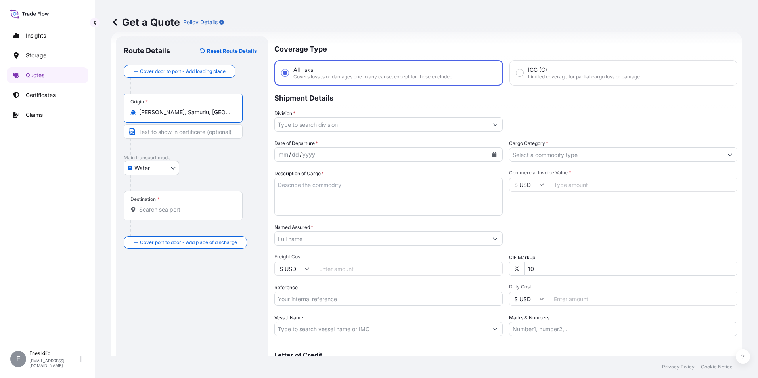
type input "[PERSON_NAME], Samurlu, [GEOGRAPHIC_DATA]/[GEOGRAPHIC_DATA], [GEOGRAPHIC_DATA]"
click at [184, 200] on div "Destination *" at bounding box center [185, 205] width 122 height 29
click at [184, 206] on input "Destination *" at bounding box center [187, 210] width 96 height 8
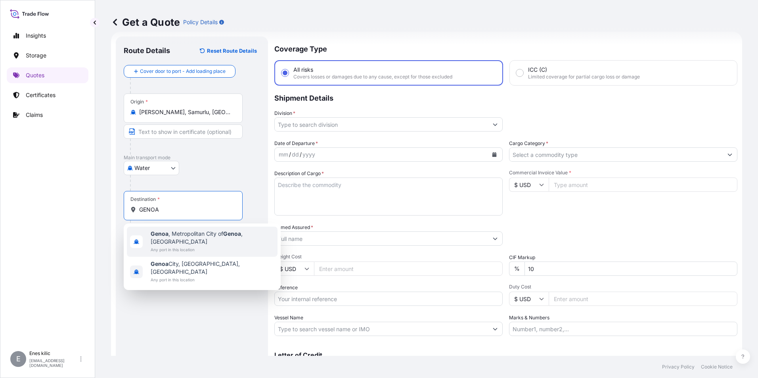
click at [199, 246] on span "Any port in this location" at bounding box center [213, 250] width 124 height 8
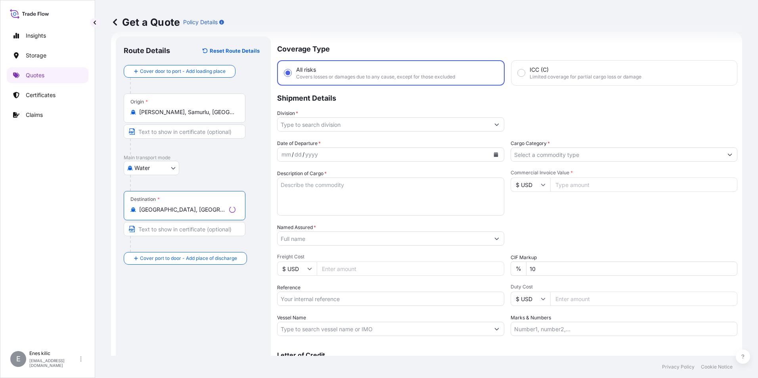
type input "[GEOGRAPHIC_DATA], [GEOGRAPHIC_DATA] of [GEOGRAPHIC_DATA], [GEOGRAPHIC_DATA]"
click at [342, 124] on input "Division *" at bounding box center [383, 124] width 212 height 14
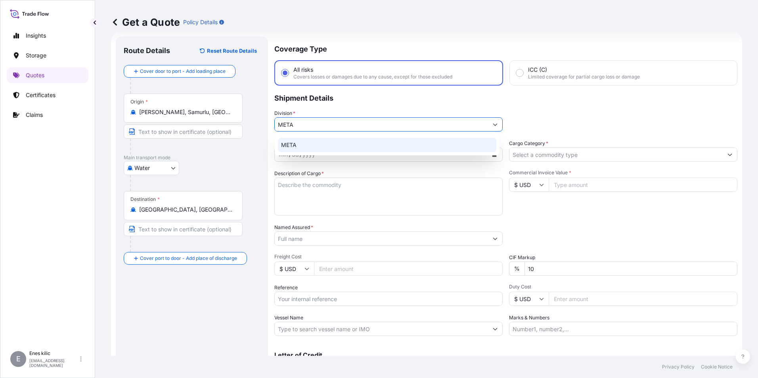
click at [332, 140] on div "META" at bounding box center [387, 145] width 218 height 14
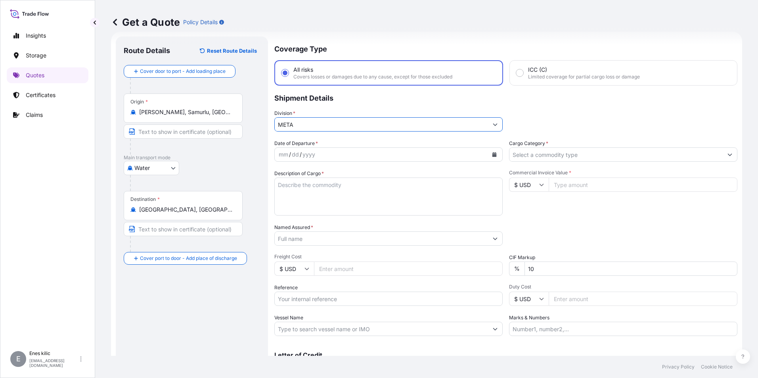
type input "META"
click at [605, 158] on input "Cargo Category *" at bounding box center [615, 154] width 213 height 14
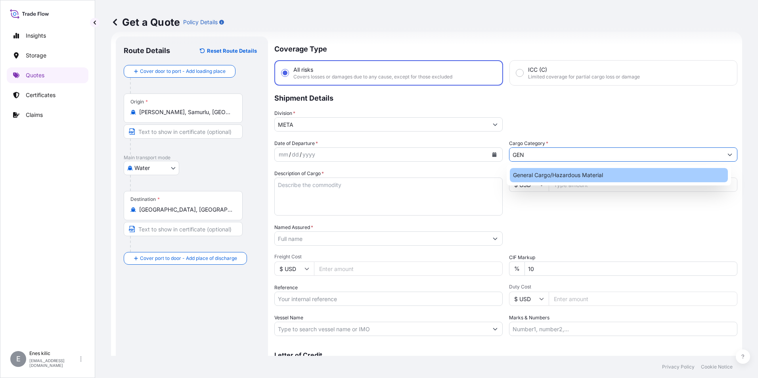
click at [589, 172] on div "General Cargo/Hazardous Material" at bounding box center [619, 175] width 218 height 14
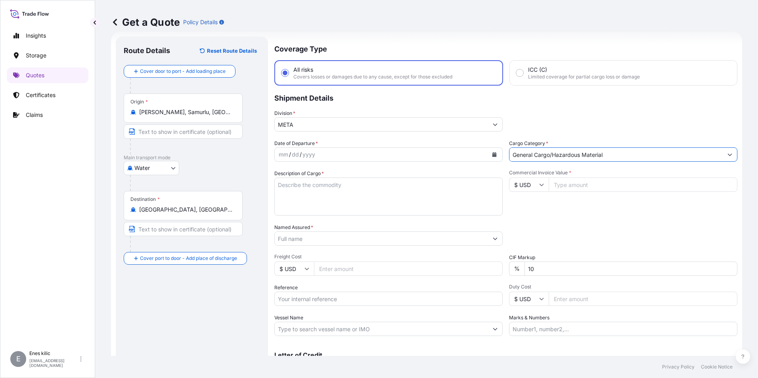
type input "General Cargo/Hazardous Material"
click at [470, 156] on div "mm / dd / yyyy" at bounding box center [381, 154] width 213 height 14
click at [493, 150] on button "Calendar" at bounding box center [494, 154] width 13 height 13
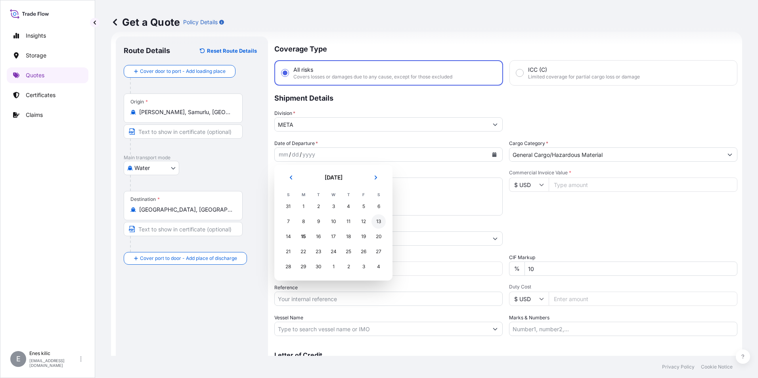
click at [360, 220] on div "12" at bounding box center [363, 221] width 14 height 14
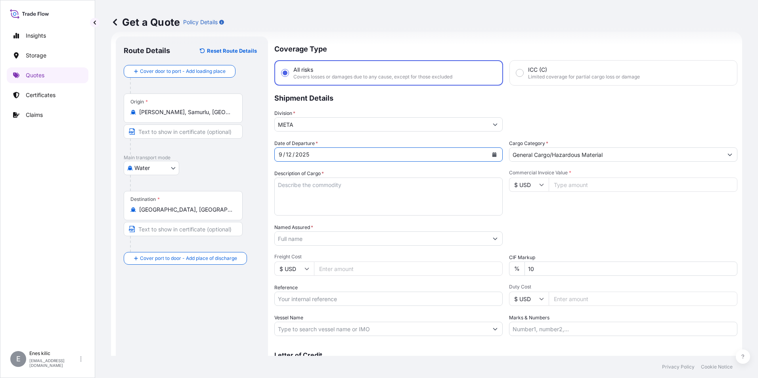
click at [334, 197] on textarea "Description of Cargo *" at bounding box center [388, 197] width 228 height 38
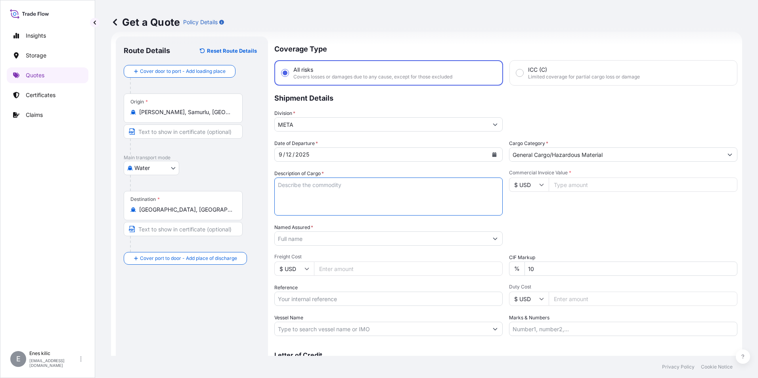
click at [278, 190] on textarea "Description of Cargo *" at bounding box center [388, 197] width 228 height 38
paste textarea "" KALSİYUM BENTONİT ÖĞÜTÜLMÜŞ (CALCİUM BENTONİTE GRANULE) +1; -4 mm HS CODE: 25…"
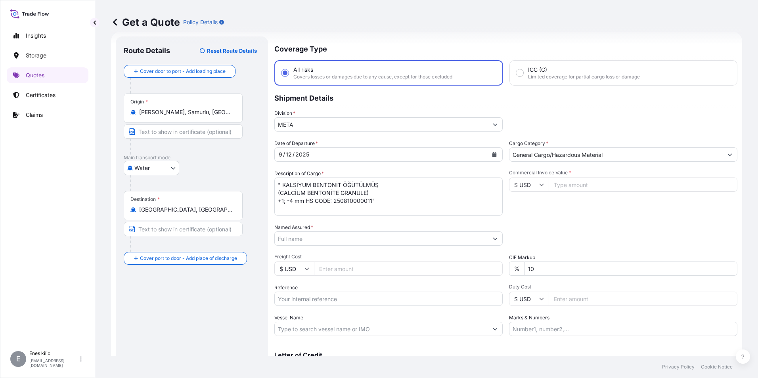
drag, startPoint x: 284, startPoint y: 217, endPoint x: 291, endPoint y: 208, distance: 11.0
click at [286, 215] on div "Date of Departure * [DATE] Cargo Category * General Cargo/Hazardous Material De…" at bounding box center [505, 237] width 463 height 197
click at [291, 208] on textarea "" KALSİYUM BENTONİT ÖĞÜTÜLMÜŞ (CALCİUM BENTONİTE GRANULE) +1; -4 mm HS CODE: 25…" at bounding box center [388, 197] width 228 height 38
click at [385, 200] on textarea "" KALSİYUM BENTONİT ÖĞÜTÜLMÜŞ (CALCİUM BENTONİTE GRANULE) +1; -4 mm HS CODE: 25…" at bounding box center [388, 197] width 228 height 38
paste textarea "total 88 BIG BAGS GW 89.420,00 KGS"
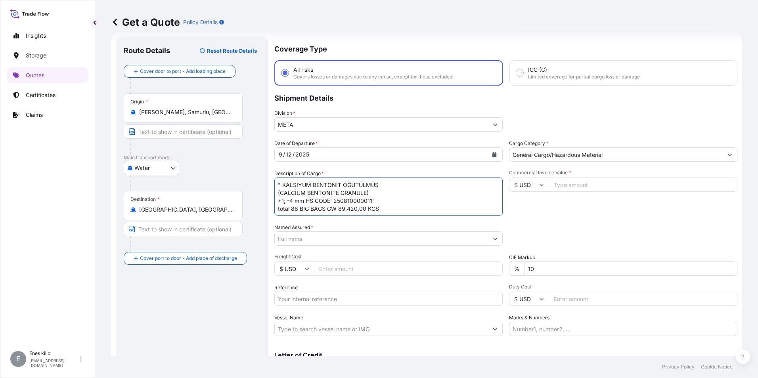
scroll to position [5, 0]
click at [294, 208] on textarea "" KALSİYUM BENTONİT ÖĞÜTÜLMÜŞ (CALCİUM BENTONİTE GRANULE) +1; -4 mm HS CODE: 25…" at bounding box center [388, 197] width 228 height 38
paste textarea "ARKU8351532-ARKU8421727-ARKU8318473-ARKU8513417"
click at [354, 214] on textarea "" KALSİYUM BENTONİT ÖĞÜTÜLMÜŞ (CALCİUM BENTONİTE GRANULE) +1; -4 mm HS CODE: 25…" at bounding box center [388, 197] width 228 height 38
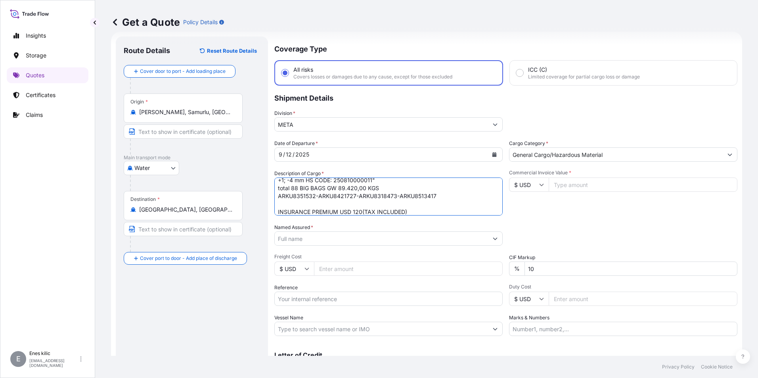
type textarea "" KALSİYUM BENTONİT ÖĞÜTÜLMÜŞ (CALCİUM BENTONİTE GRANULE) +1; -4 mm HS CODE: 25…"
click at [525, 188] on input "$ USD" at bounding box center [529, 185] width 40 height 14
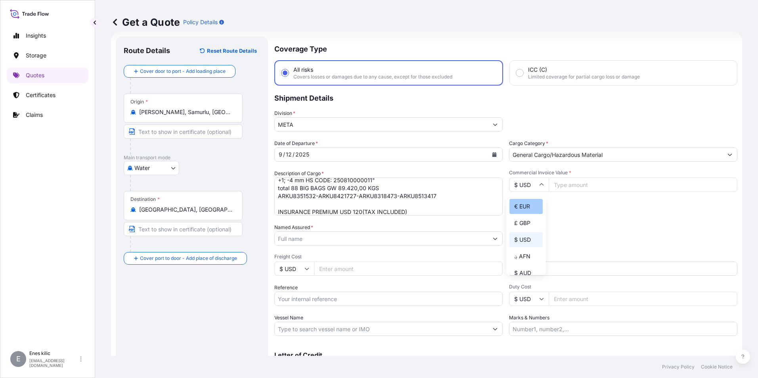
click at [531, 207] on div "€ EUR" at bounding box center [525, 206] width 33 height 15
type input "€ EUR"
click at [573, 190] on input "Commercial Invoice Value *" at bounding box center [642, 185] width 189 height 14
type input "28688"
click at [564, 224] on div "Packing Category Type to search a container mode Please select a primary mode o…" at bounding box center [623, 234] width 228 height 22
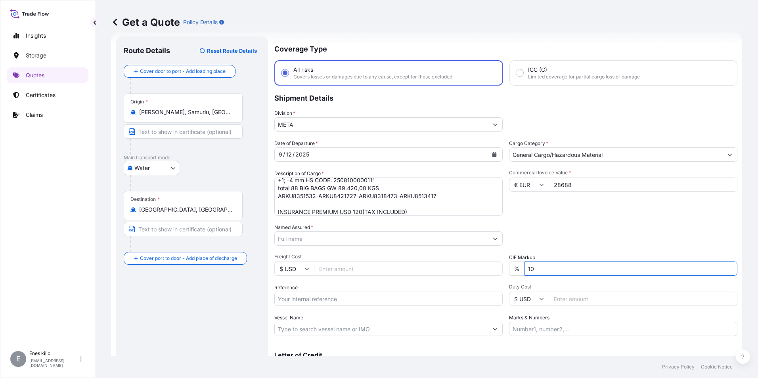
click at [559, 271] on input "10" at bounding box center [630, 269] width 213 height 14
type input "0"
click at [557, 228] on div "Packing Category Type to search a container mode Please select a primary mode o…" at bounding box center [623, 234] width 228 height 22
click at [347, 233] on input "Named Assured *" at bounding box center [380, 238] width 210 height 14
click at [323, 237] on input "Named Assured *" at bounding box center [381, 238] width 213 height 14
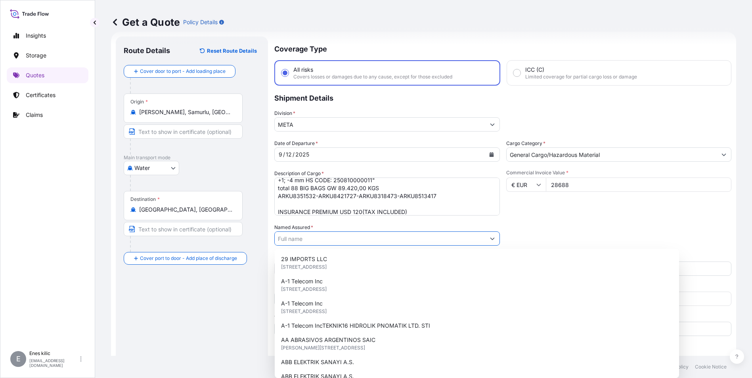
paste input "HCC [PERSON_NAME] MAKİNA ARITMA EN.NAK.SAN.TİC.LTD.ŞTİ."
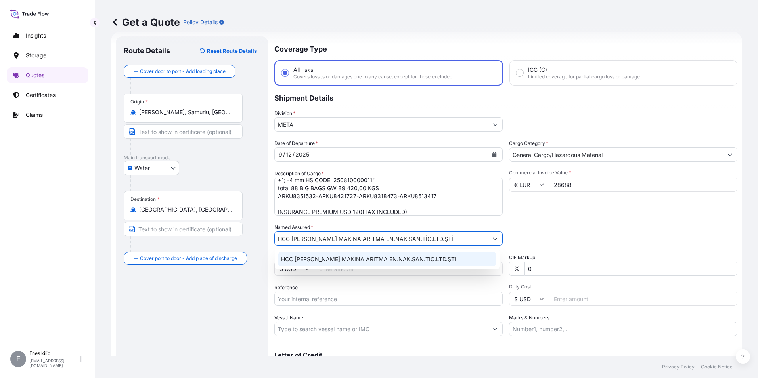
click at [340, 259] on span "HCC [PERSON_NAME] MAKİNA ARITMA EN.NAK.SAN.TİC.LTD.ŞTİ." at bounding box center [369, 259] width 177 height 8
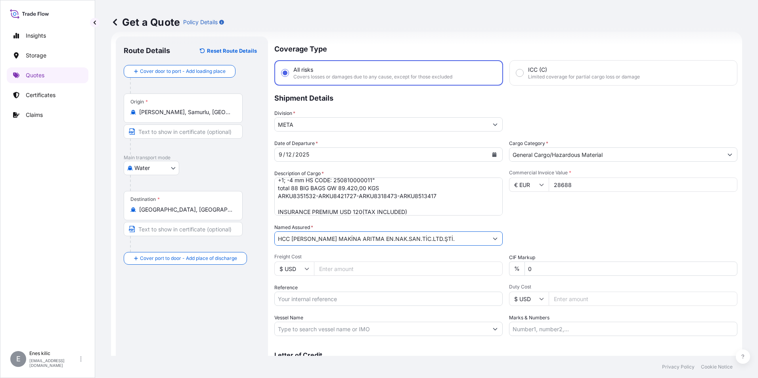
type input "HCC [PERSON_NAME] MAKİNA ARITMA EN.NAK.SAN.TİC.LTD.ŞTİ."
click at [330, 293] on input "Reference" at bounding box center [388, 299] width 228 height 14
click at [300, 293] on input "Reference" at bounding box center [388, 299] width 228 height 14
paste input "2201778221"
type input "2201778221"
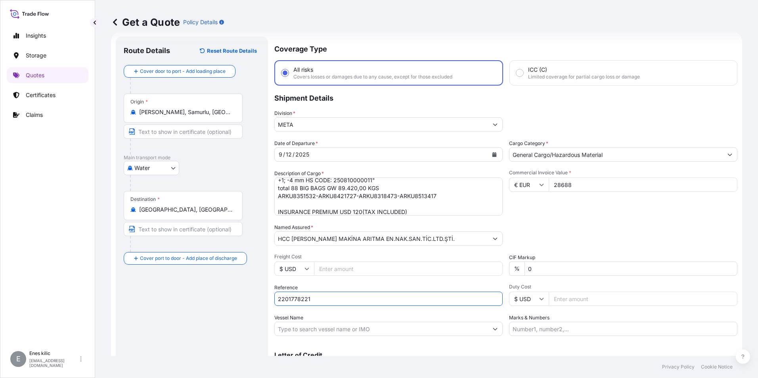
click at [305, 325] on input "Vessel Name" at bounding box center [381, 329] width 213 height 14
click at [325, 332] on input "Vessel Name" at bounding box center [381, 329] width 213 height 14
paste input "[PERSON_NAME]"
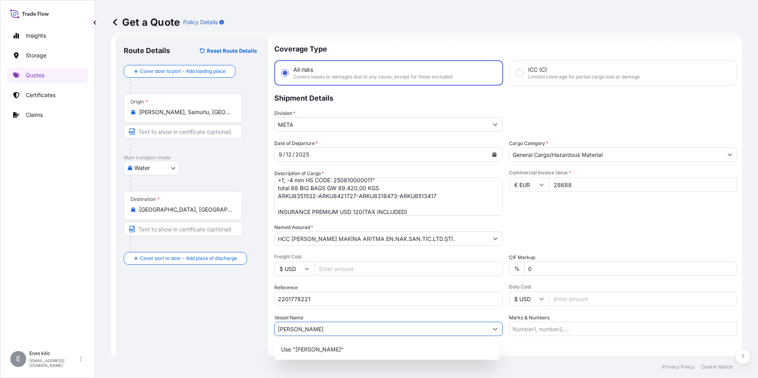
type input "[PERSON_NAME]"
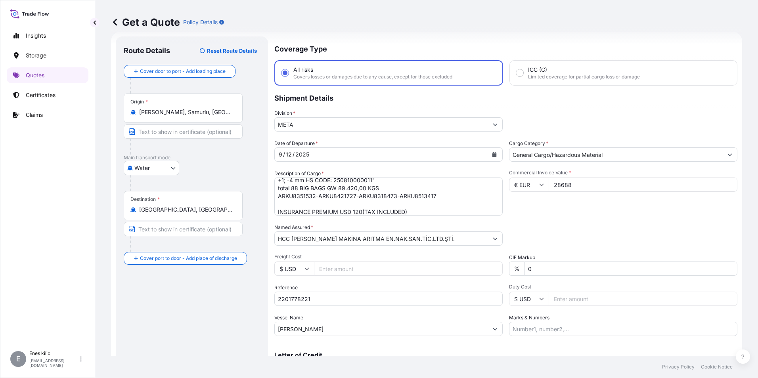
click at [556, 327] on input "Marks & Numbers" at bounding box center [623, 329] width 228 height 14
paste input "ITE530W25"
type input "ITE530W25"
click at [504, 340] on div "Coverage Type All risks Covers losses or damages due to any cause, except for t…" at bounding box center [505, 215] width 463 height 359
click at [551, 199] on div "Commercial Invoice Value * € EUR 28688" at bounding box center [623, 193] width 228 height 46
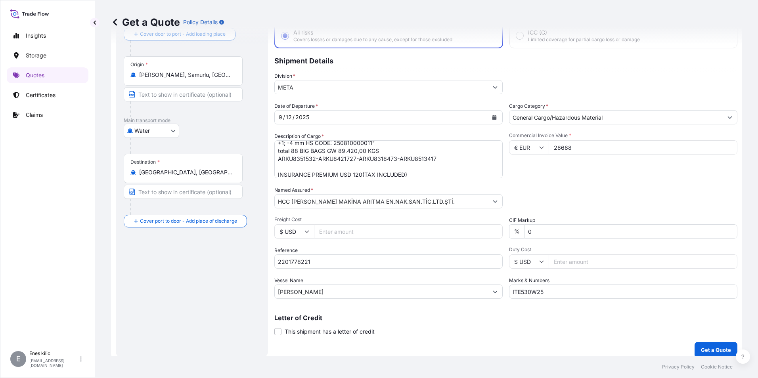
scroll to position [57, 0]
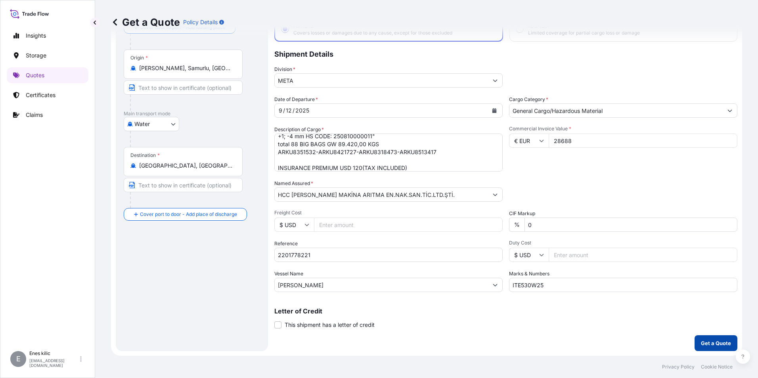
click at [705, 336] on button "Get a Quote" at bounding box center [715, 343] width 43 height 16
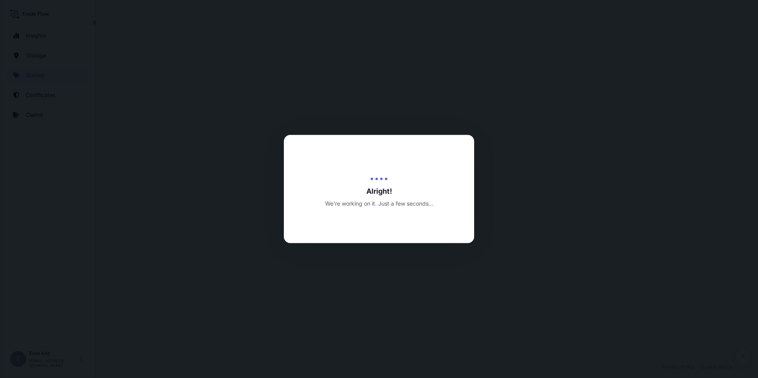
select select "Water"
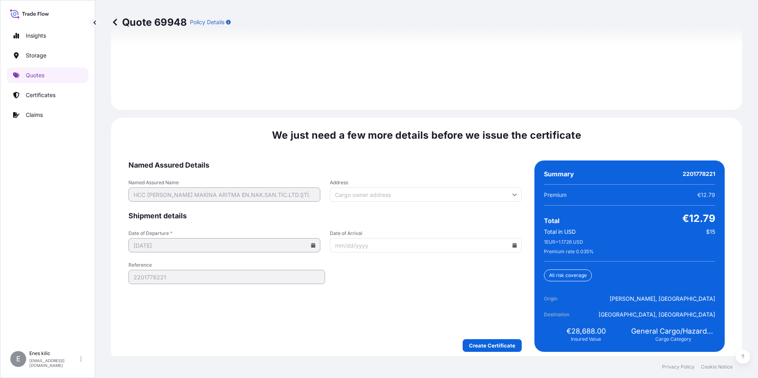
scroll to position [1157, 0]
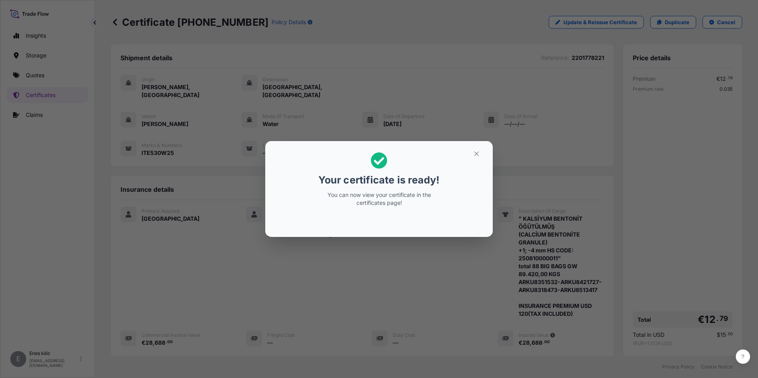
click at [470, 153] on button "button" at bounding box center [476, 153] width 20 height 13
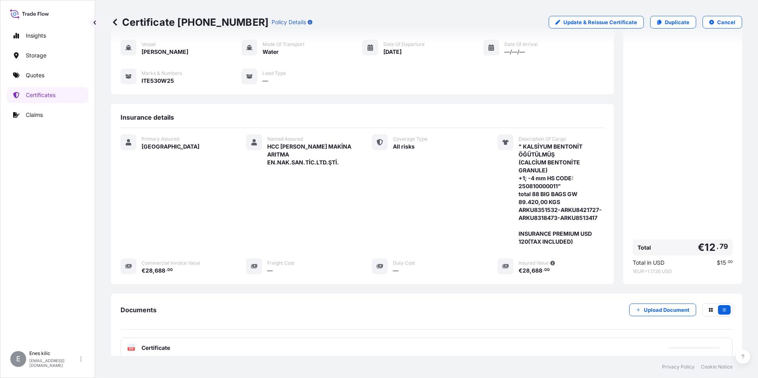
scroll to position [126, 0]
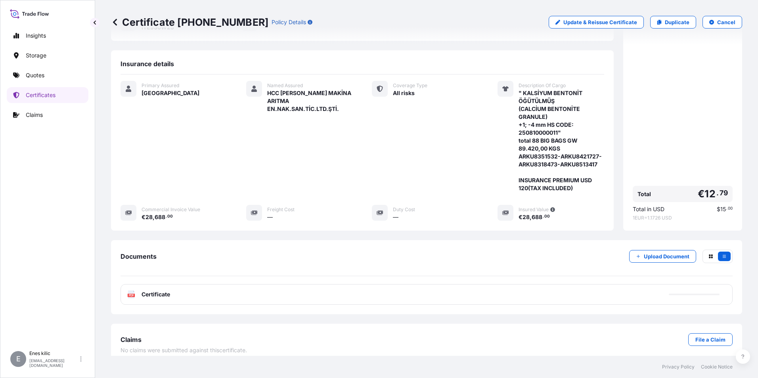
click at [153, 290] on span "Certificate" at bounding box center [155, 294] width 29 height 8
